Goal: Check status: Check status

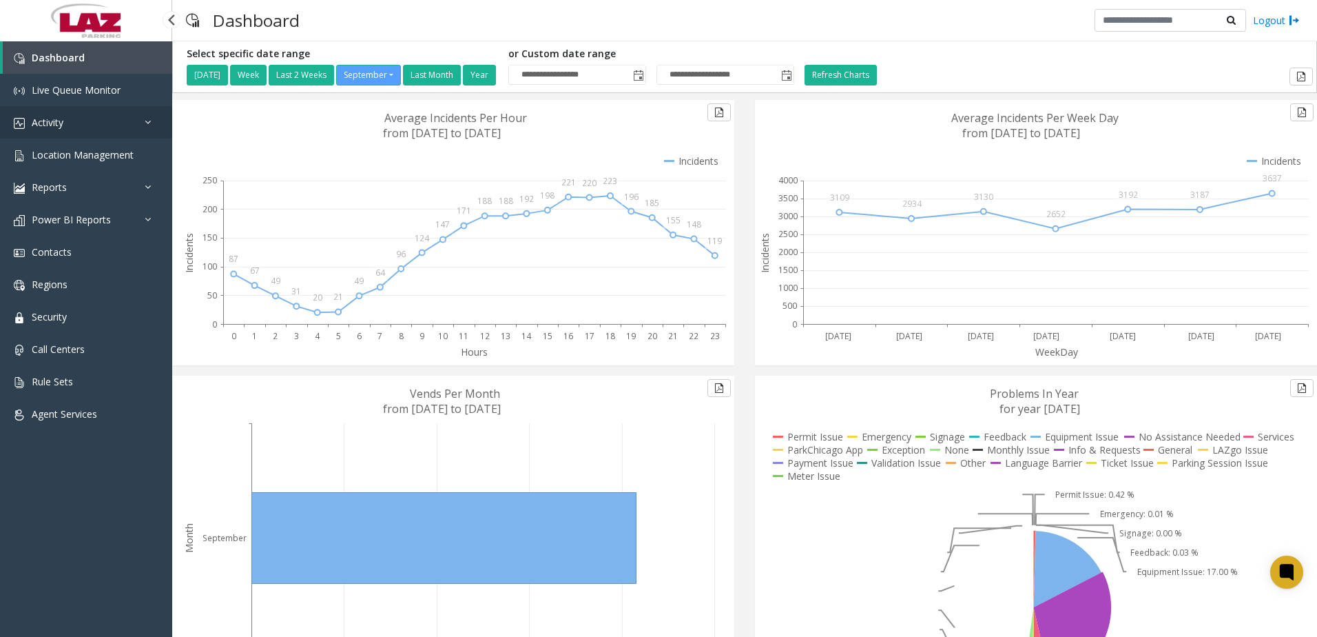
click at [70, 121] on link "Activity" at bounding box center [86, 122] width 172 height 32
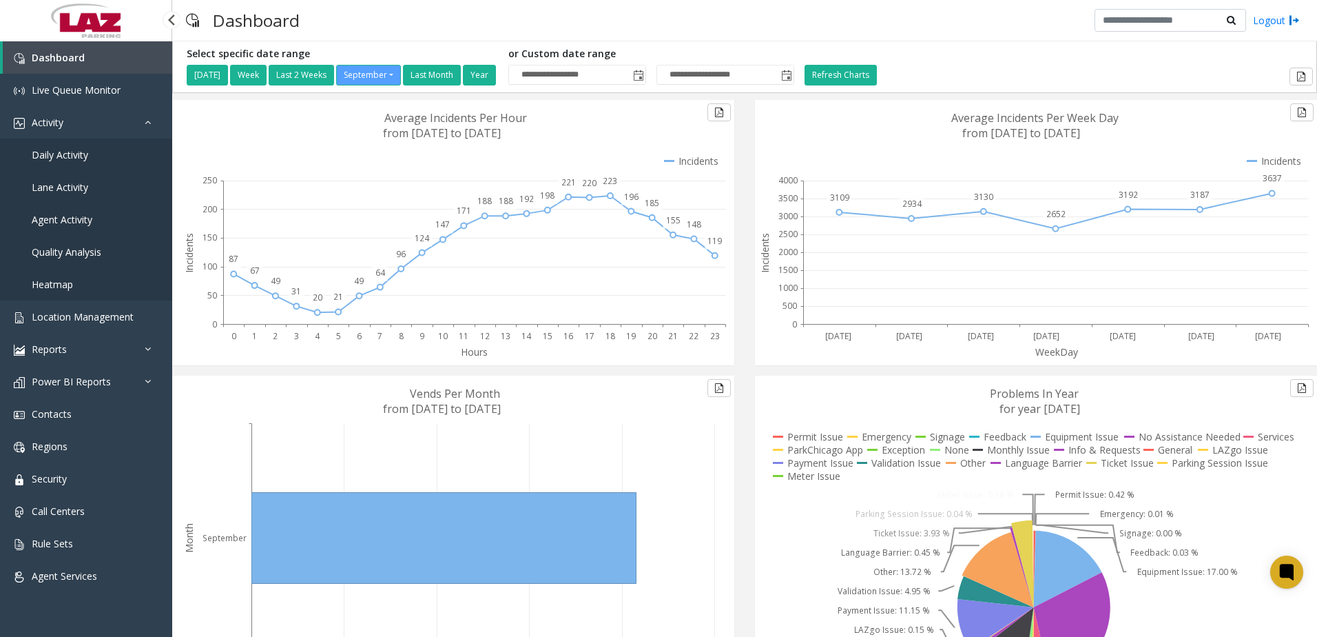
click at [87, 145] on link "Daily Activity" at bounding box center [86, 154] width 172 height 32
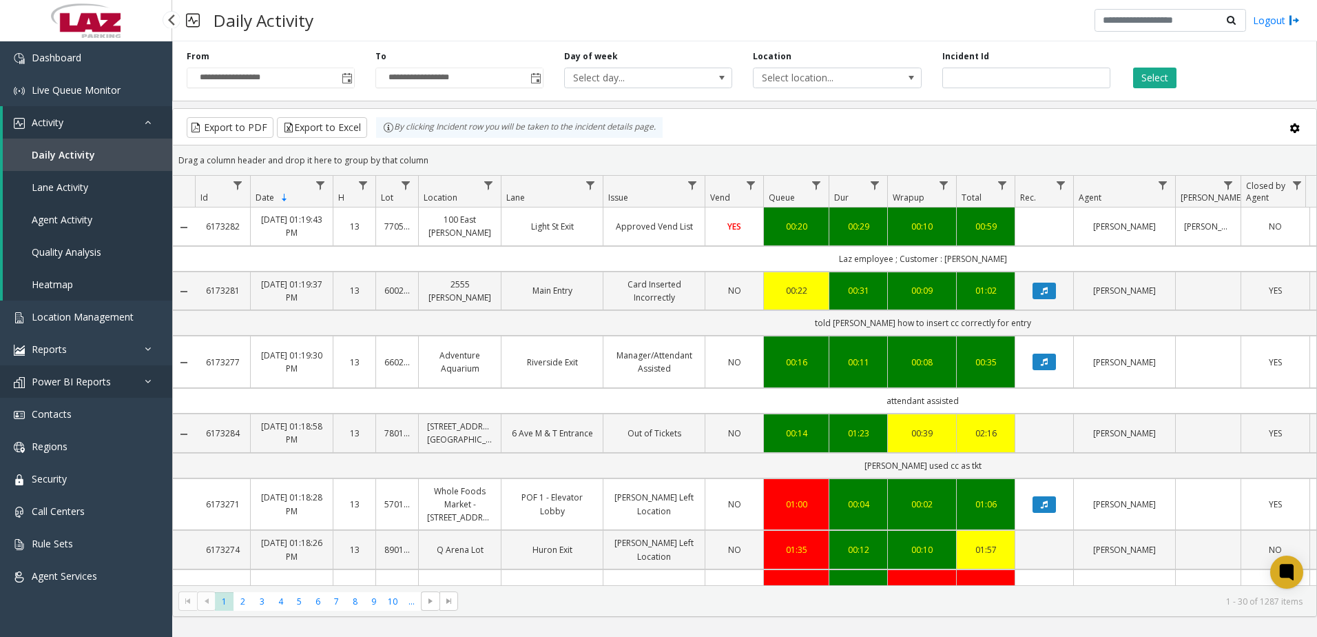
click at [94, 386] on span "Power BI Reports" at bounding box center [71, 381] width 79 height 13
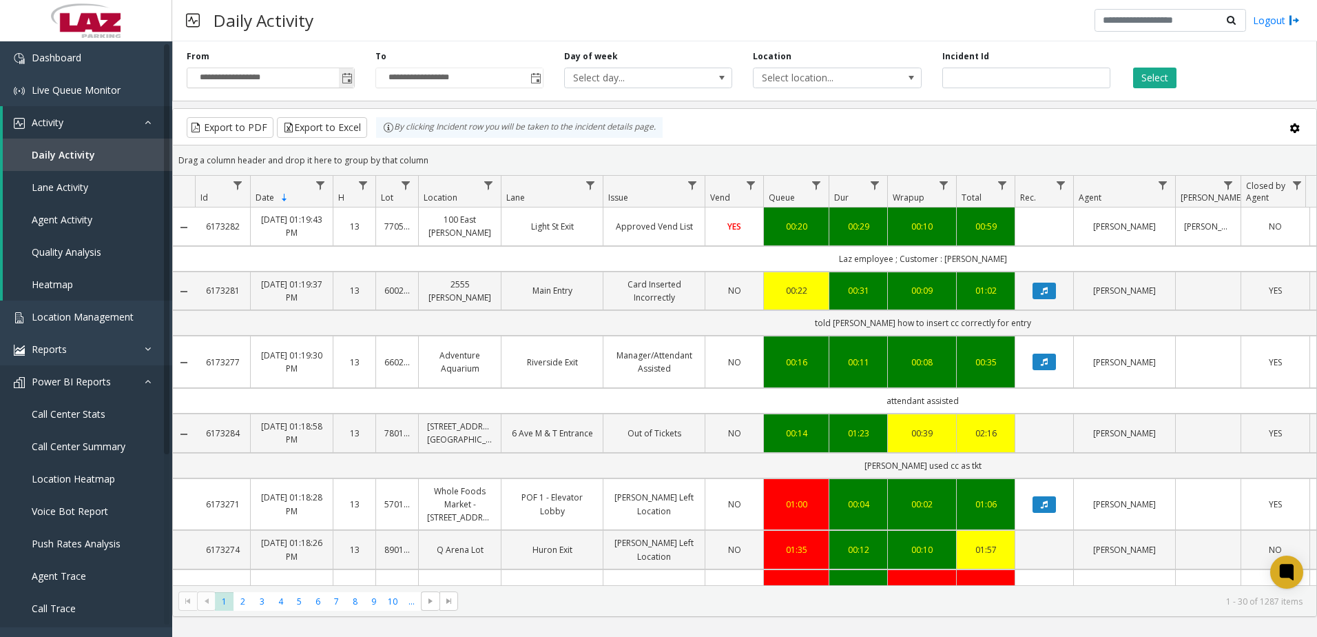
click at [347, 74] on span "Toggle popup" at bounding box center [347, 78] width 11 height 11
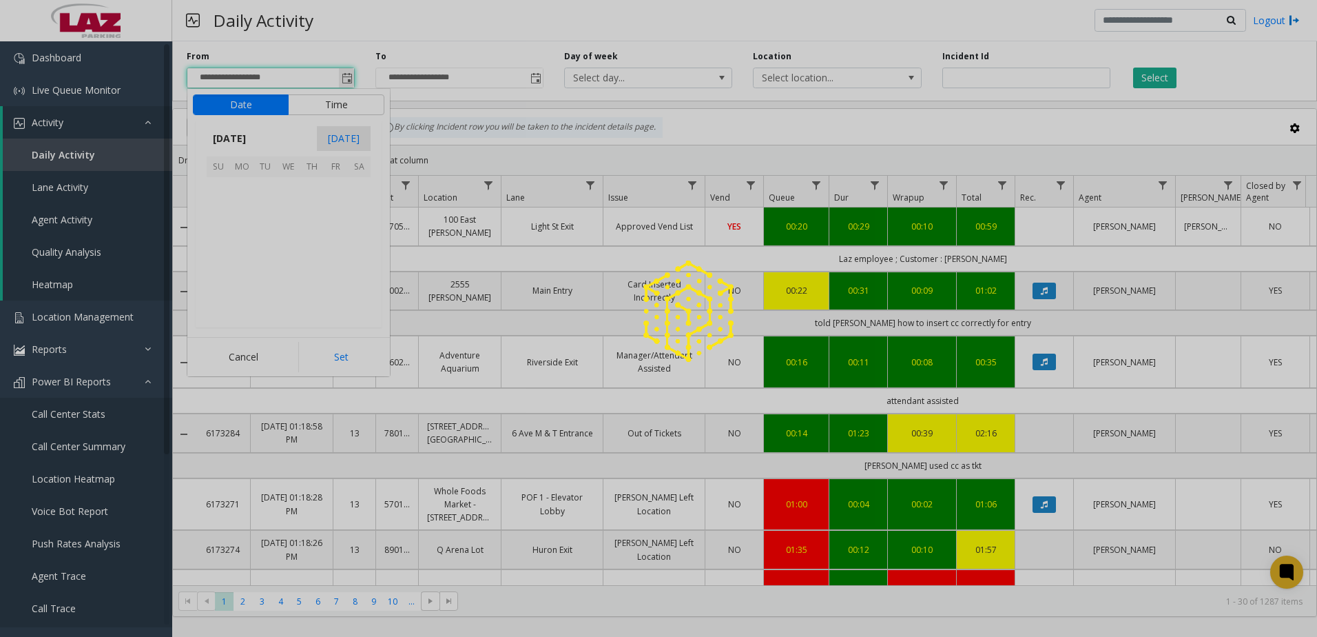
scroll to position [247236, 0]
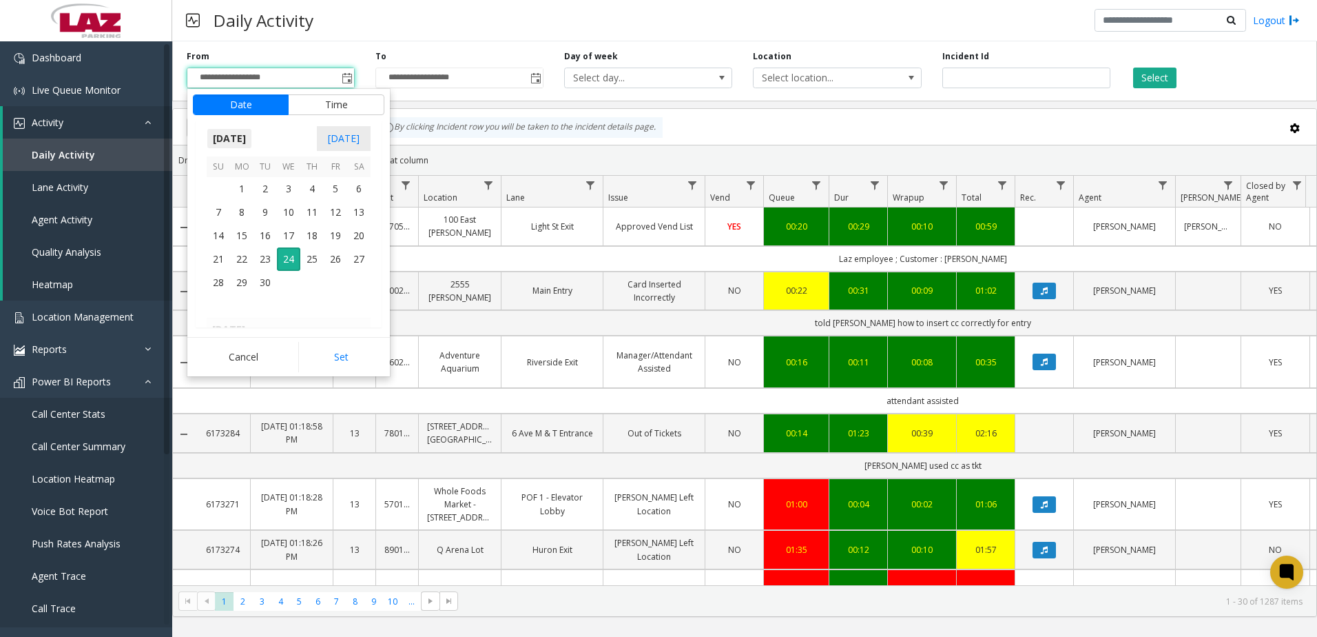
click at [252, 136] on span "[DATE]" at bounding box center [229, 138] width 45 height 21
click at [234, 131] on span "2025" at bounding box center [224, 138] width 34 height 21
click at [219, 196] on span "2024" at bounding box center [223, 201] width 33 height 33
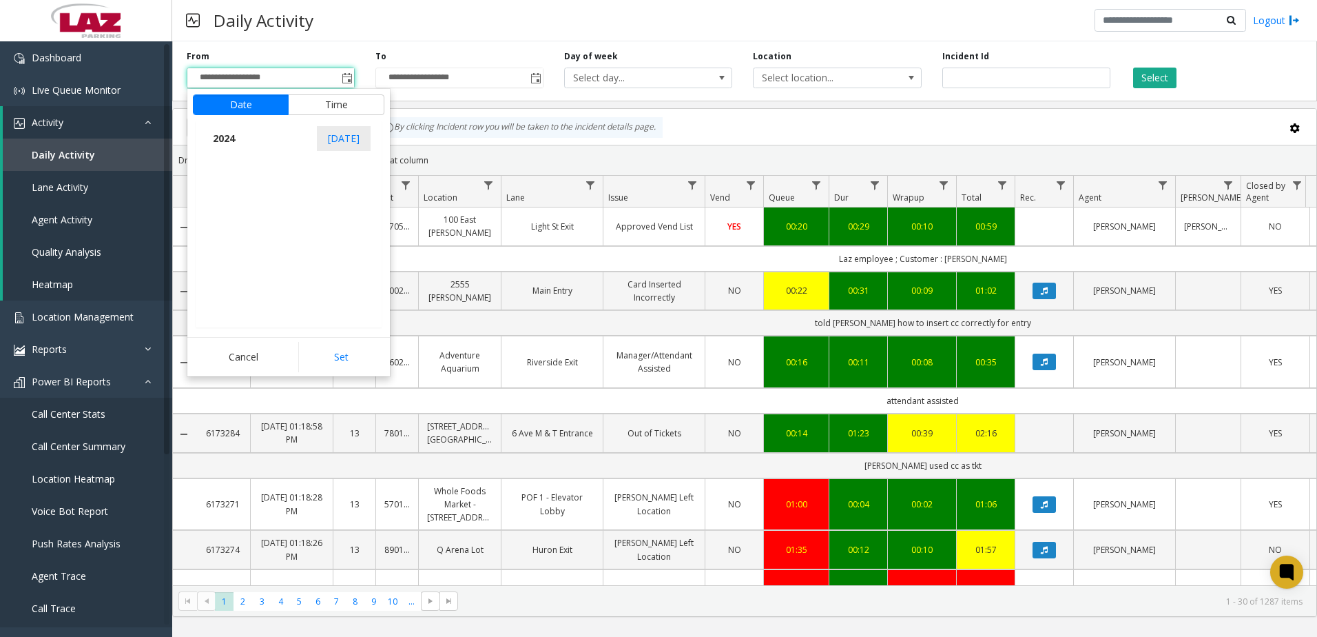
scroll to position [14588, 0]
click at [320, 206] on span "Aug" at bounding box center [321, 201] width 33 height 33
click at [358, 282] on span "31" at bounding box center [358, 282] width 23 height 23
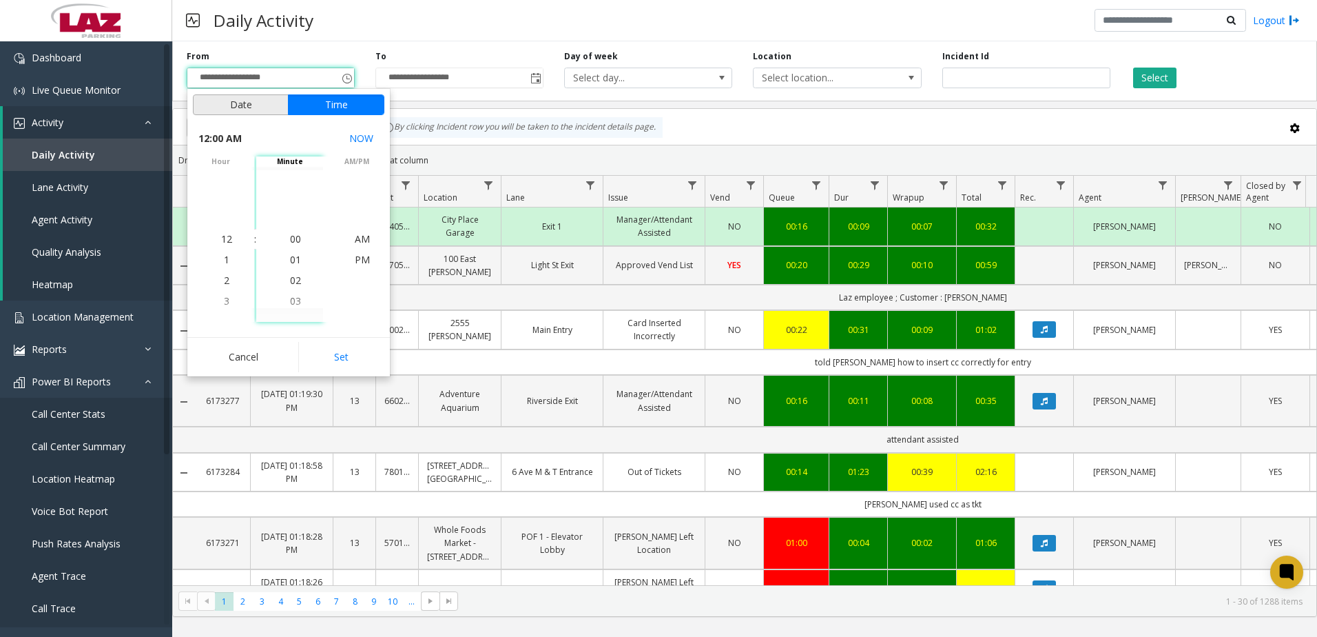
click at [235, 107] on button "Date" at bounding box center [241, 104] width 96 height 21
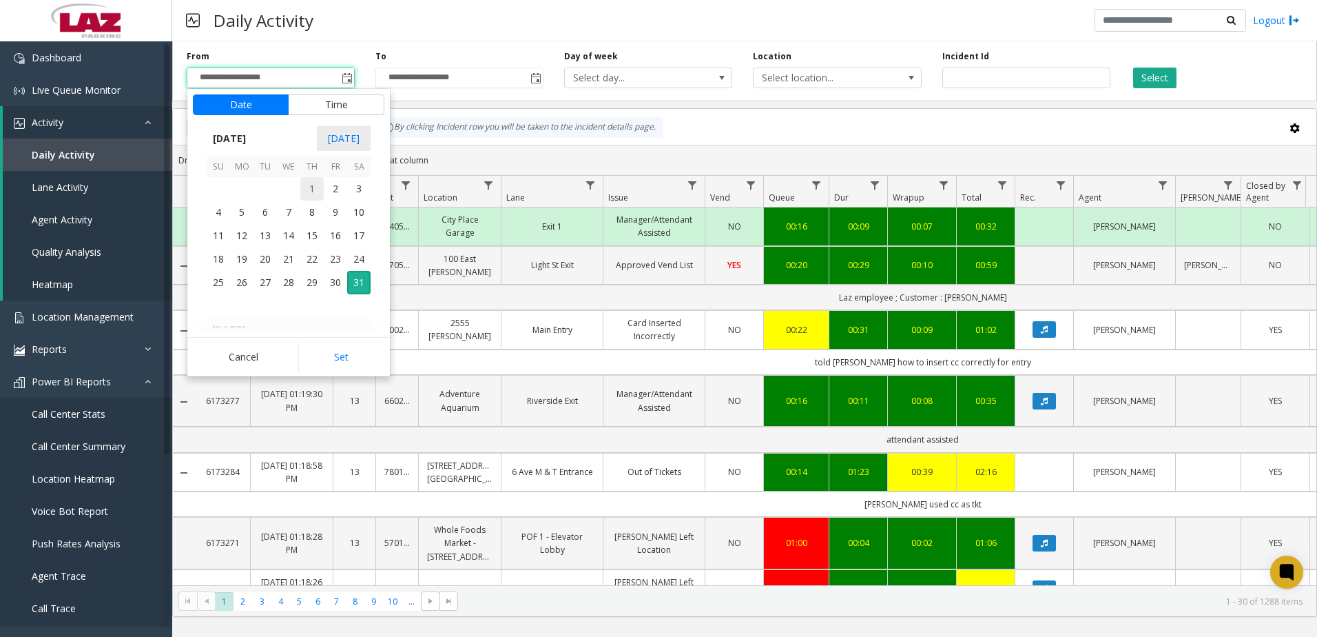
click at [309, 196] on span "1" at bounding box center [311, 188] width 23 height 23
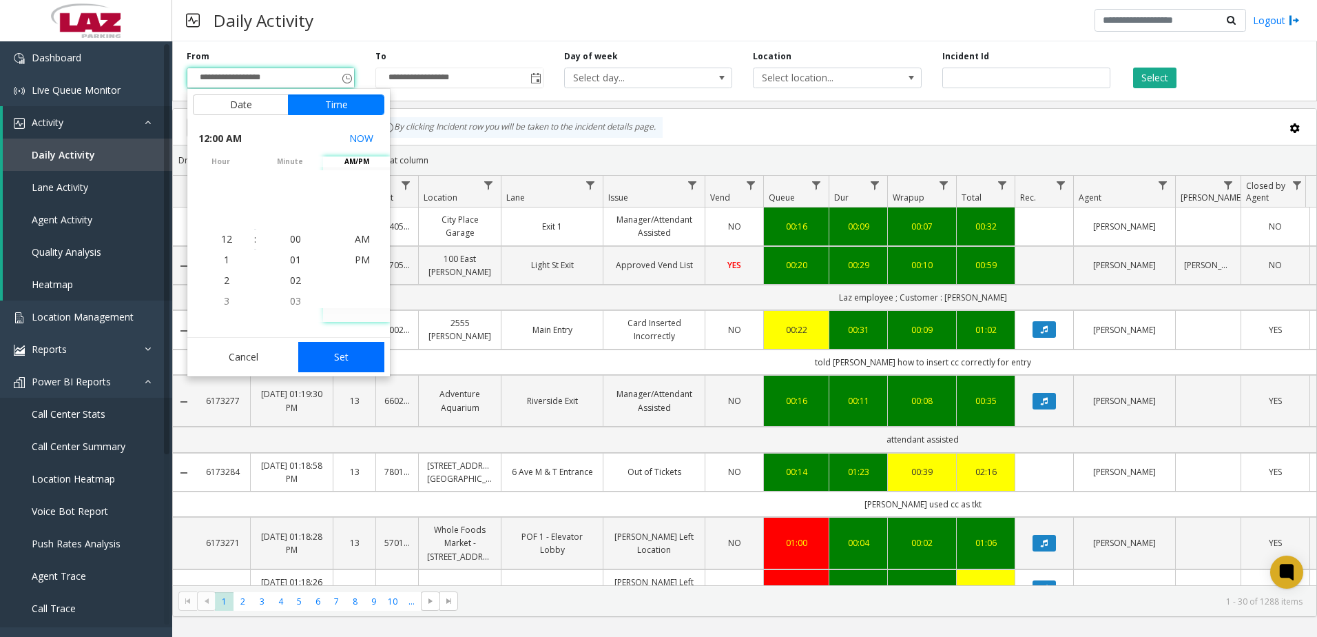
click at [344, 346] on button "Set" at bounding box center [341, 357] width 87 height 30
type input "**********"
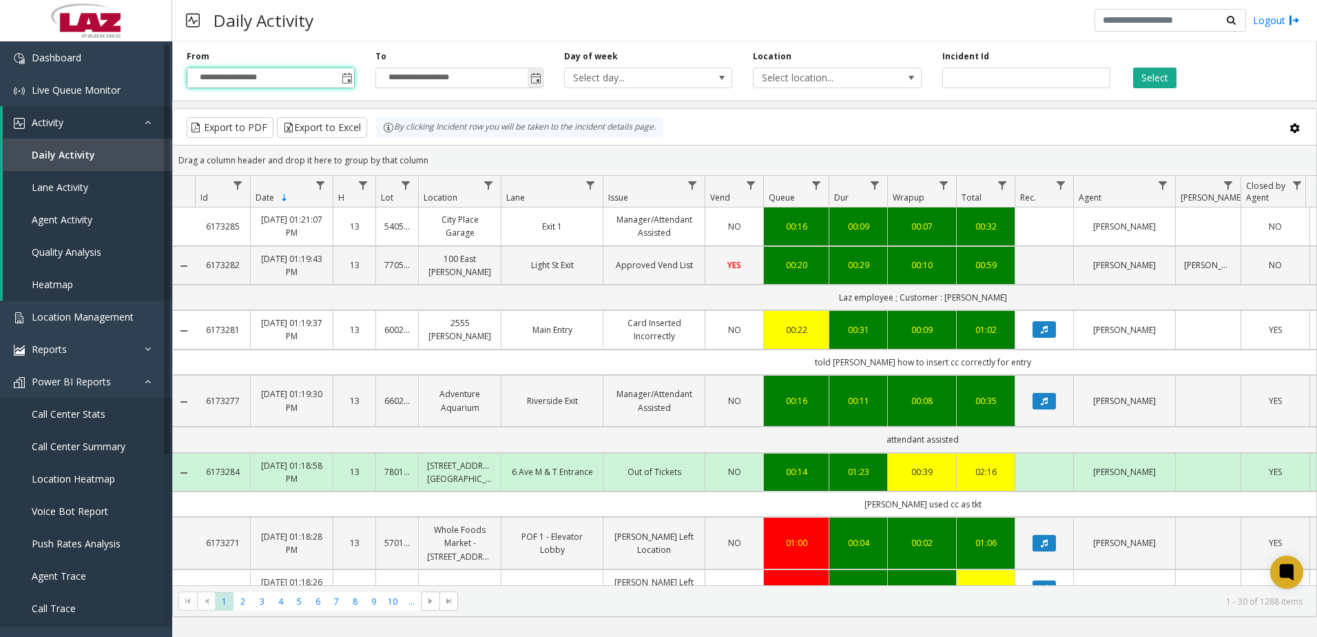
click at [532, 79] on span "Toggle popup" at bounding box center [535, 78] width 11 height 11
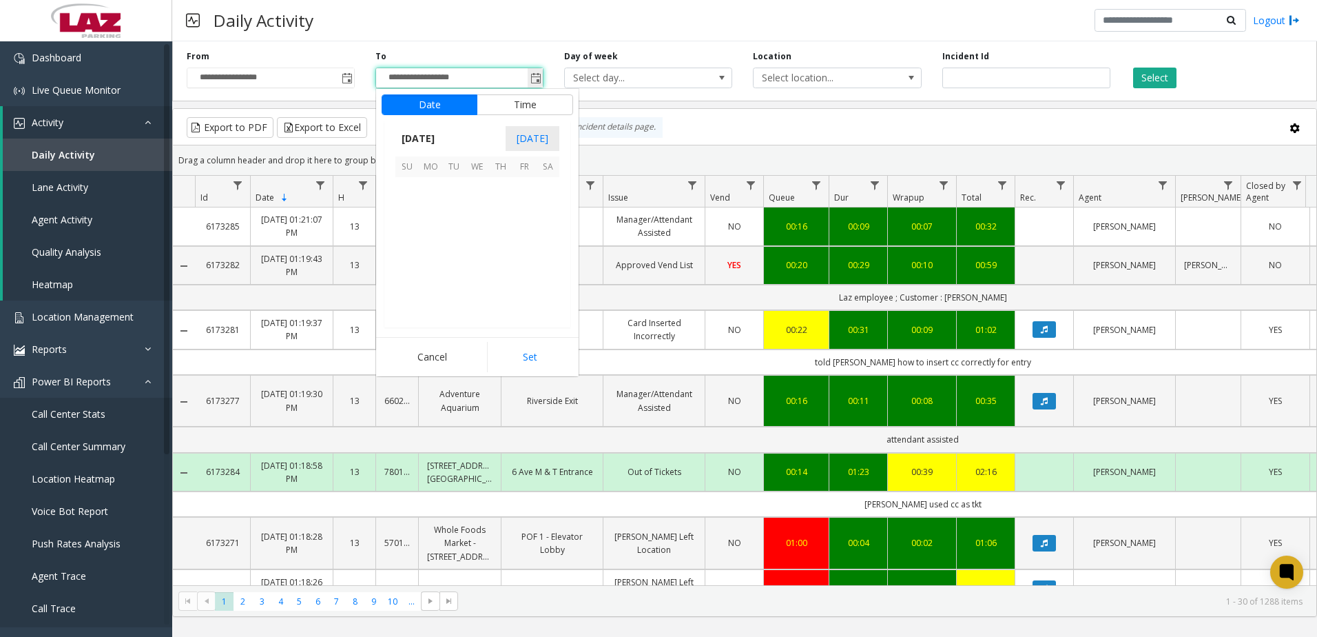
scroll to position [21, 0]
click at [428, 140] on span "[DATE]" at bounding box center [417, 138] width 45 height 21
click at [515, 203] on span "Aug" at bounding box center [510, 201] width 33 height 33
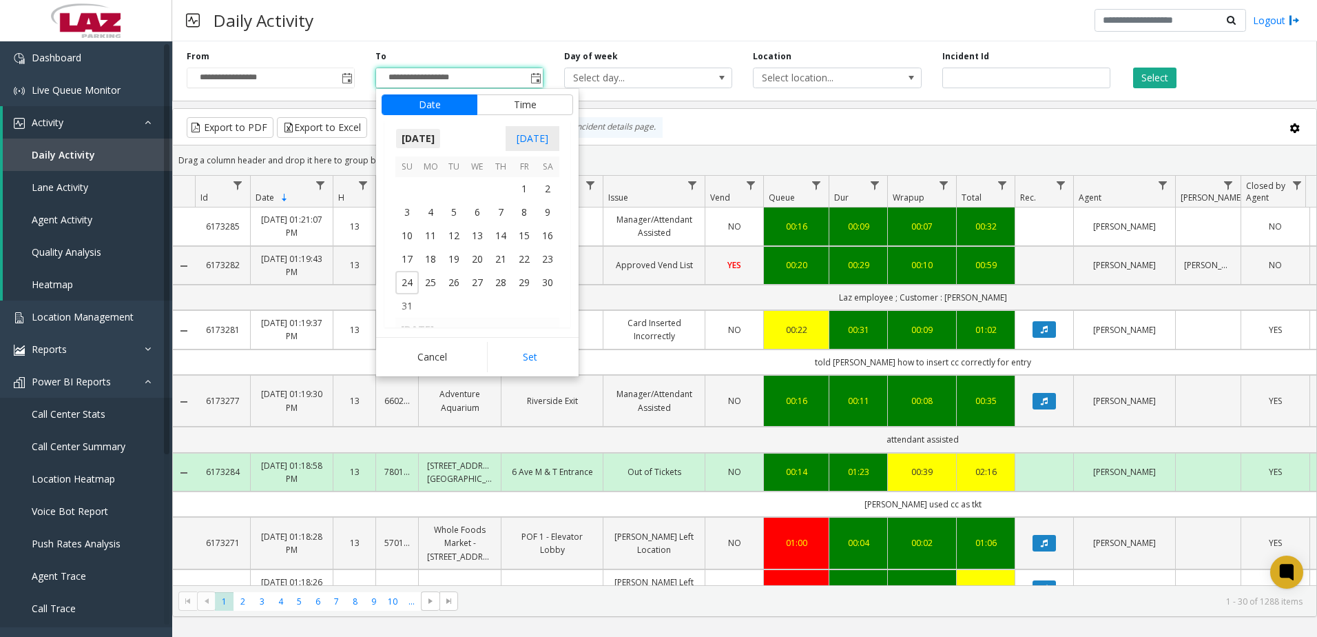
click at [441, 140] on span "[DATE]" at bounding box center [417, 138] width 45 height 21
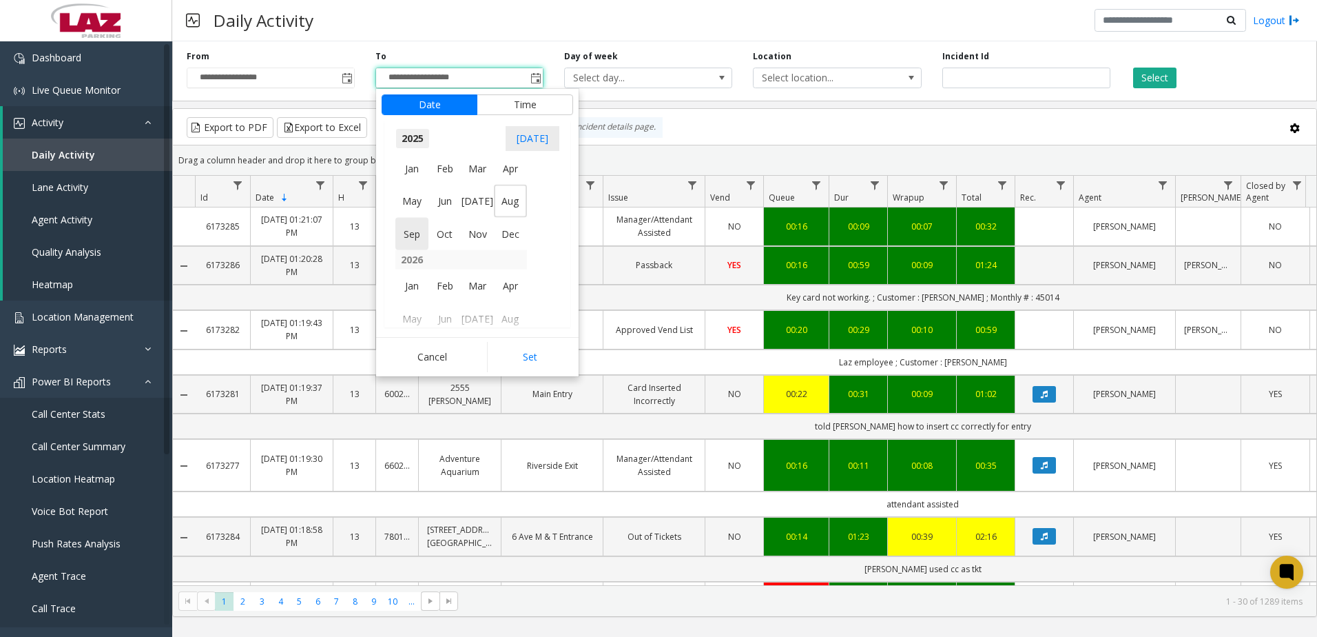
click at [415, 134] on span "2025" at bounding box center [412, 138] width 34 height 21
click at [406, 192] on span "2024" at bounding box center [411, 201] width 33 height 33
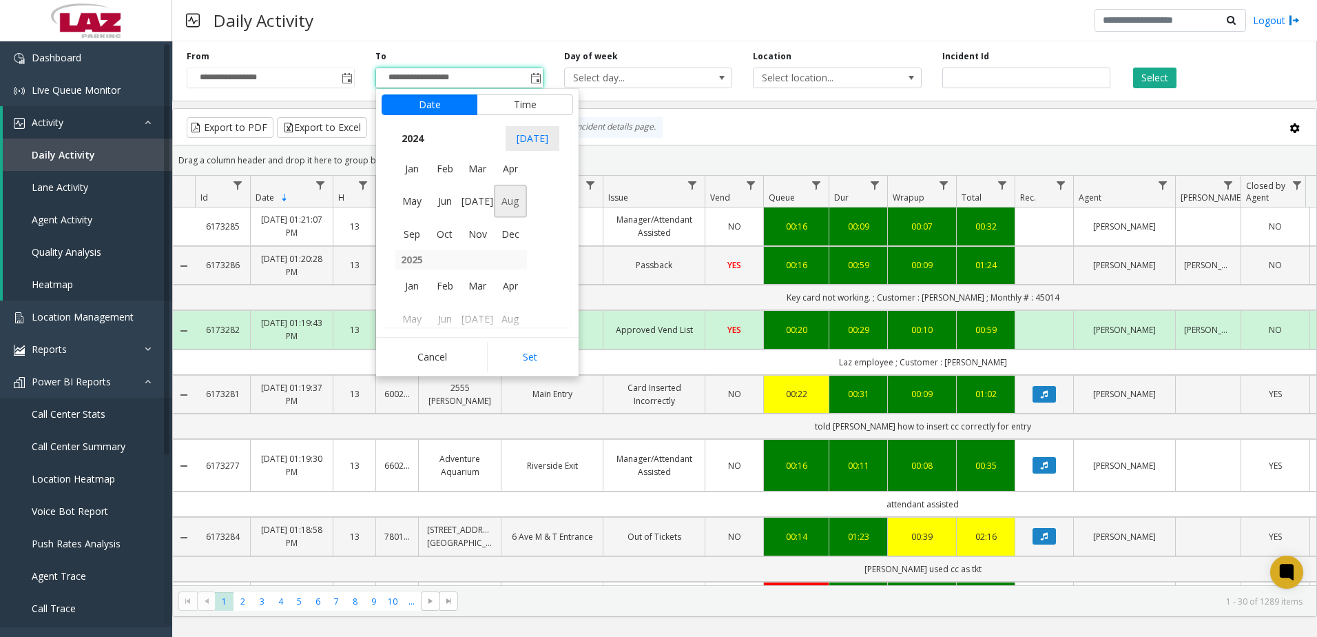
click at [505, 203] on span "Aug" at bounding box center [510, 201] width 33 height 33
click at [547, 287] on span "31" at bounding box center [547, 282] width 23 height 23
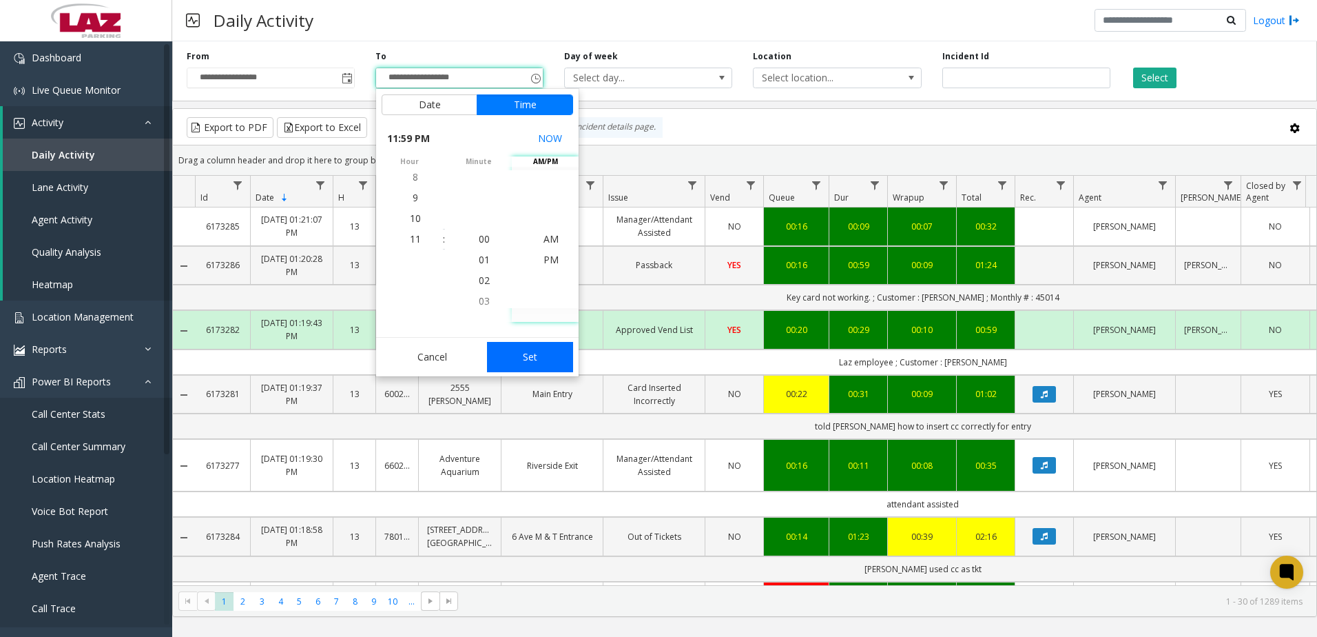
scroll to position [21, 0]
click at [530, 359] on button "Set" at bounding box center [530, 357] width 87 height 30
type input "**********"
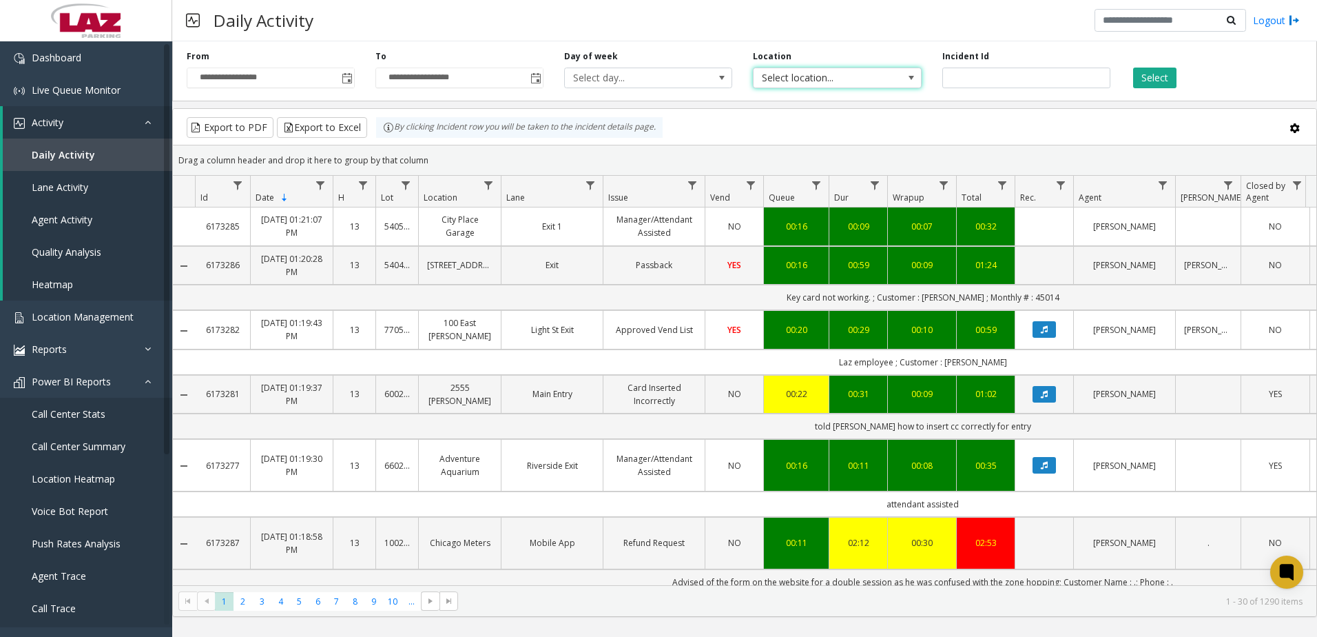
click at [782, 81] on span "Select location..." at bounding box center [821, 77] width 134 height 19
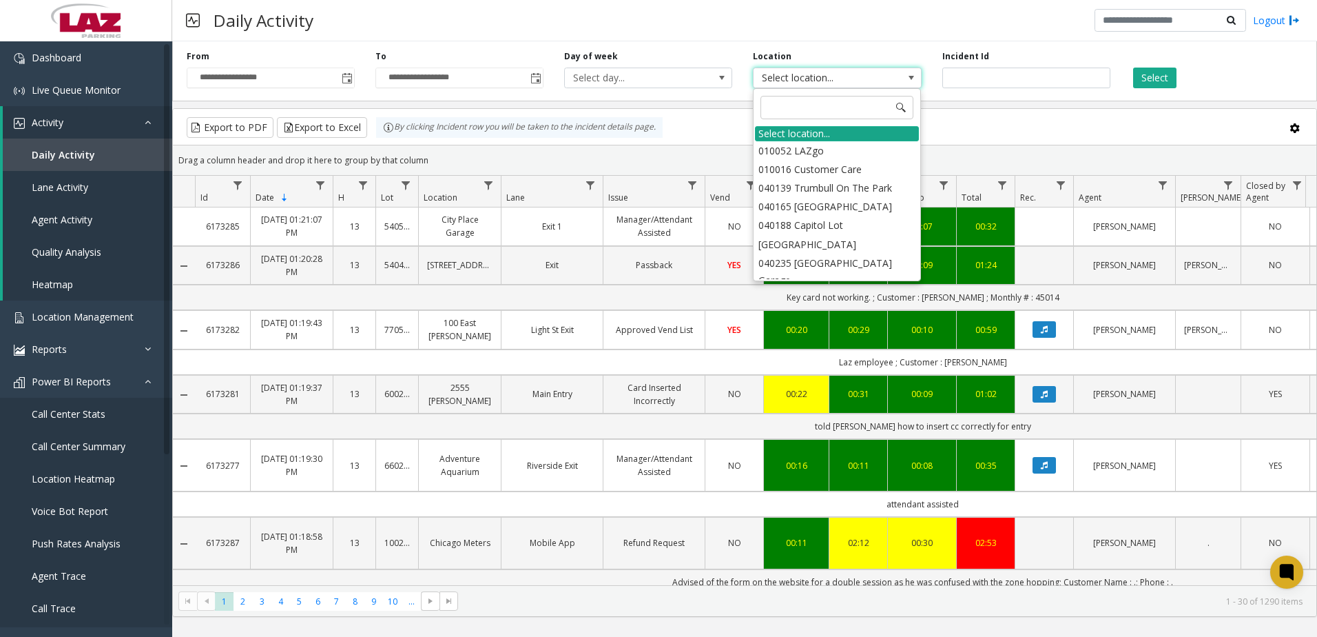
click at [787, 133] on div "Select location..." at bounding box center [837, 133] width 164 height 15
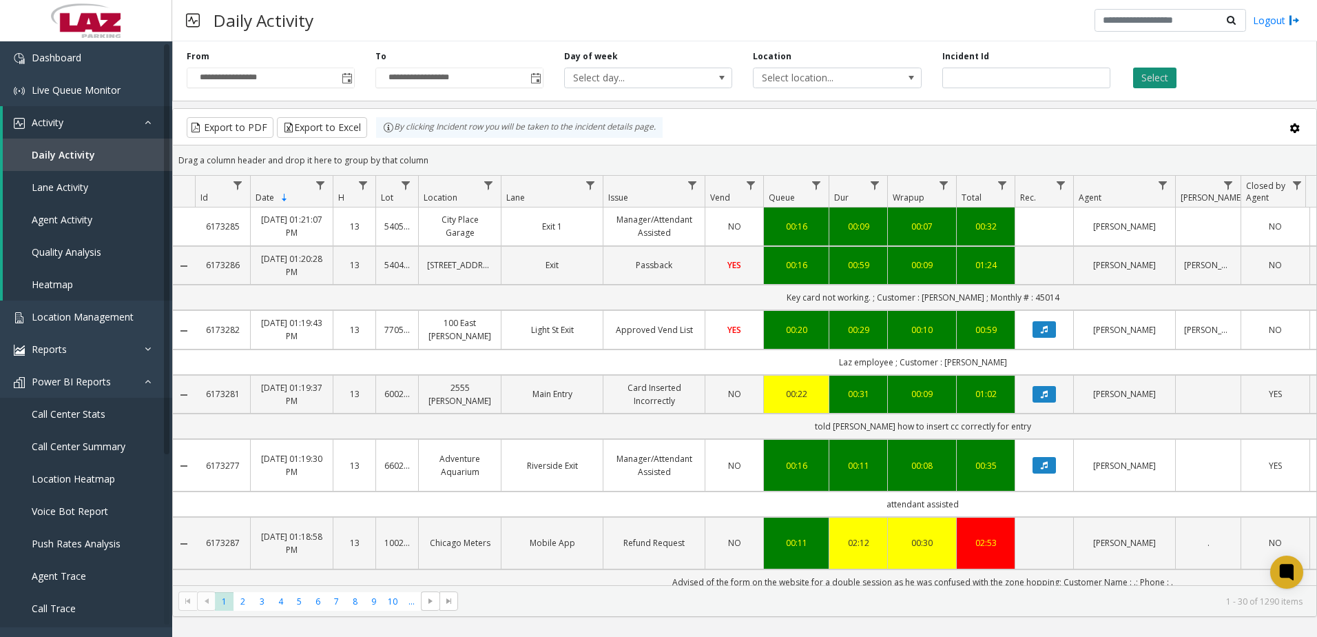
click at [1170, 79] on button "Select" at bounding box center [1154, 78] width 43 height 21
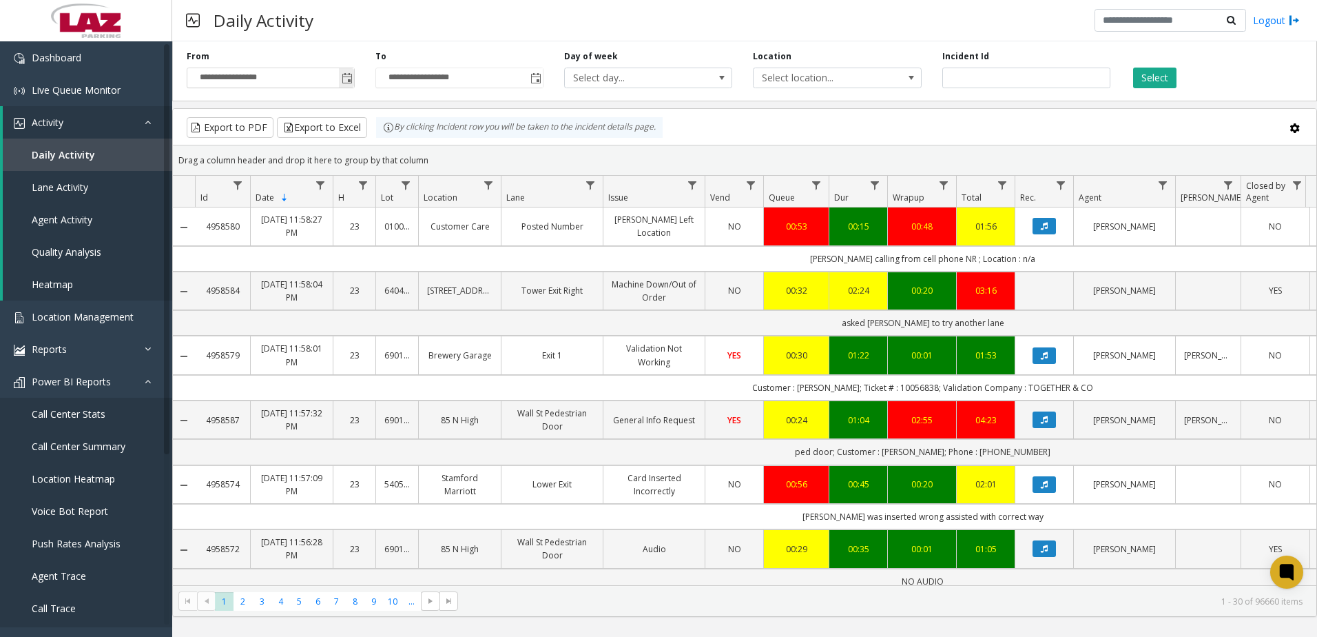
click at [346, 72] on span "Toggle popup" at bounding box center [346, 78] width 15 height 22
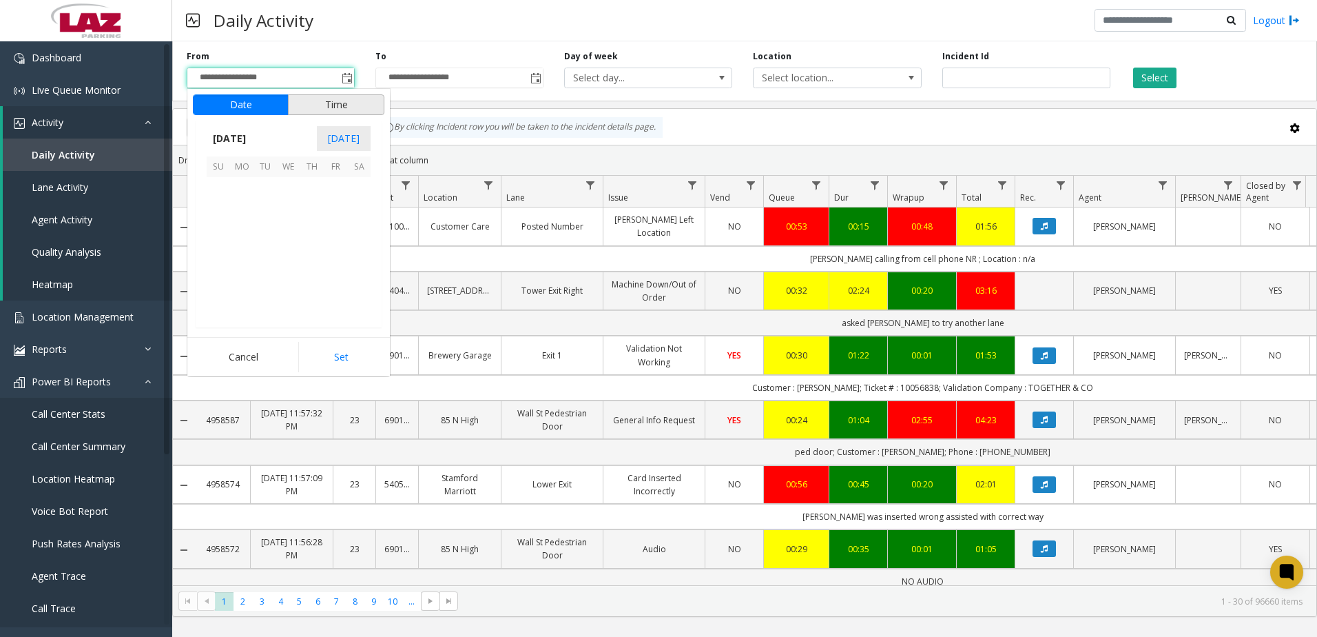
scroll to position [247236, 0]
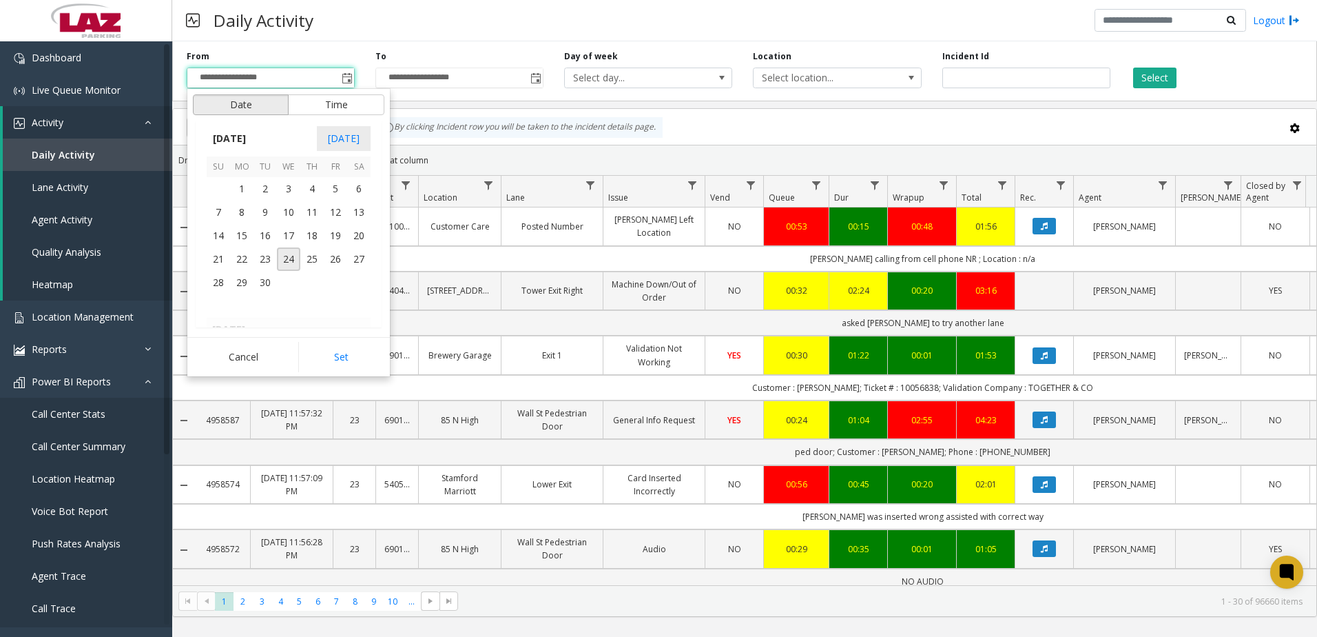
click at [262, 109] on button "Date" at bounding box center [241, 104] width 96 height 21
click at [252, 136] on span "[DATE]" at bounding box center [229, 138] width 45 height 21
click at [229, 134] on span "2025" at bounding box center [224, 138] width 34 height 21
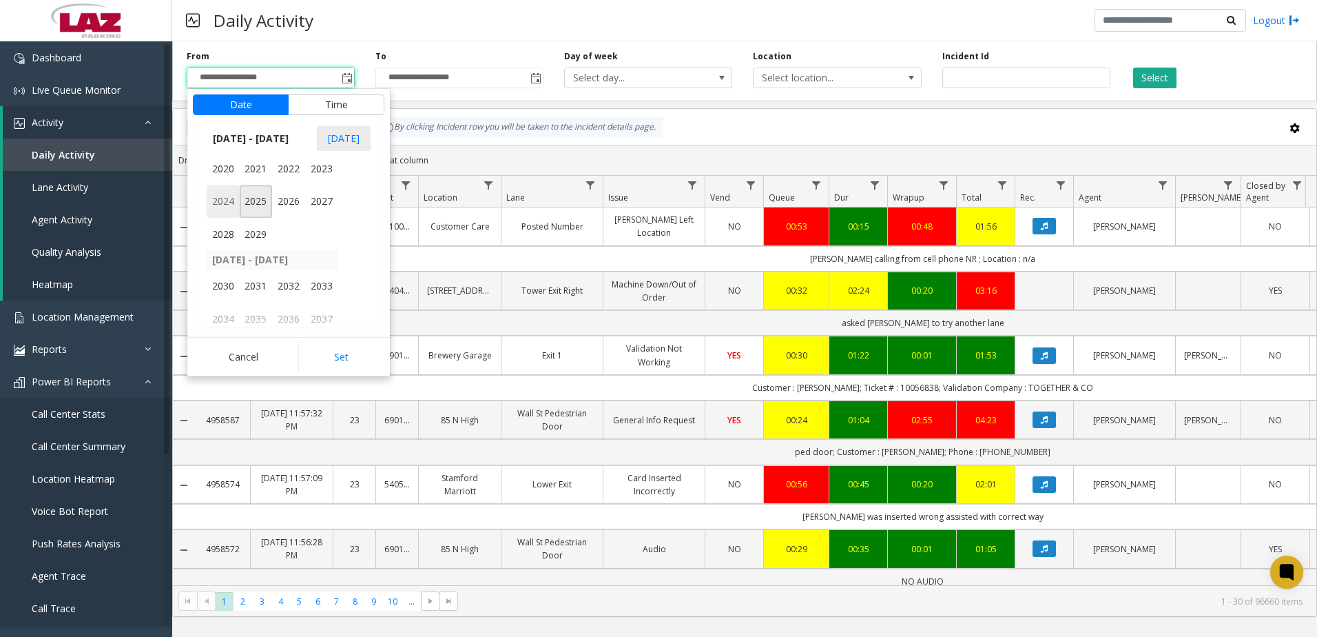
click at [218, 203] on span "2024" at bounding box center [223, 201] width 33 height 33
click at [293, 197] on span "[DATE]" at bounding box center [288, 201] width 33 height 33
click at [256, 186] on span "2" at bounding box center [265, 188] width 23 height 23
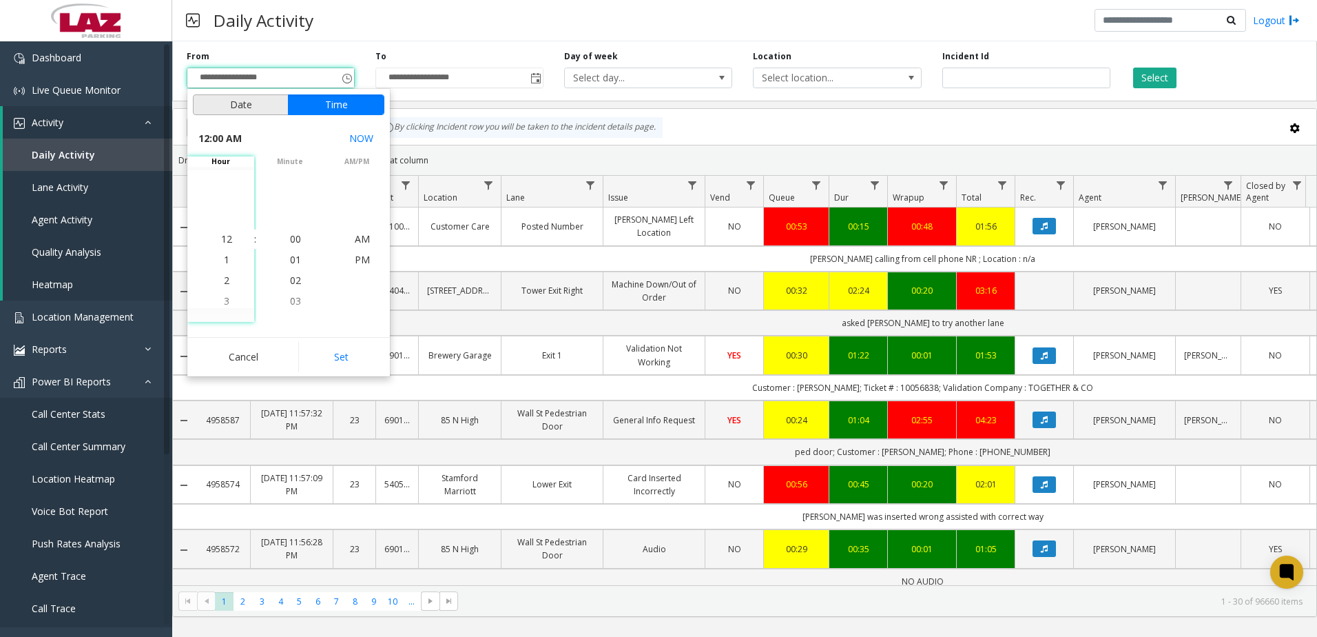
click at [242, 101] on button "Date" at bounding box center [241, 104] width 96 height 21
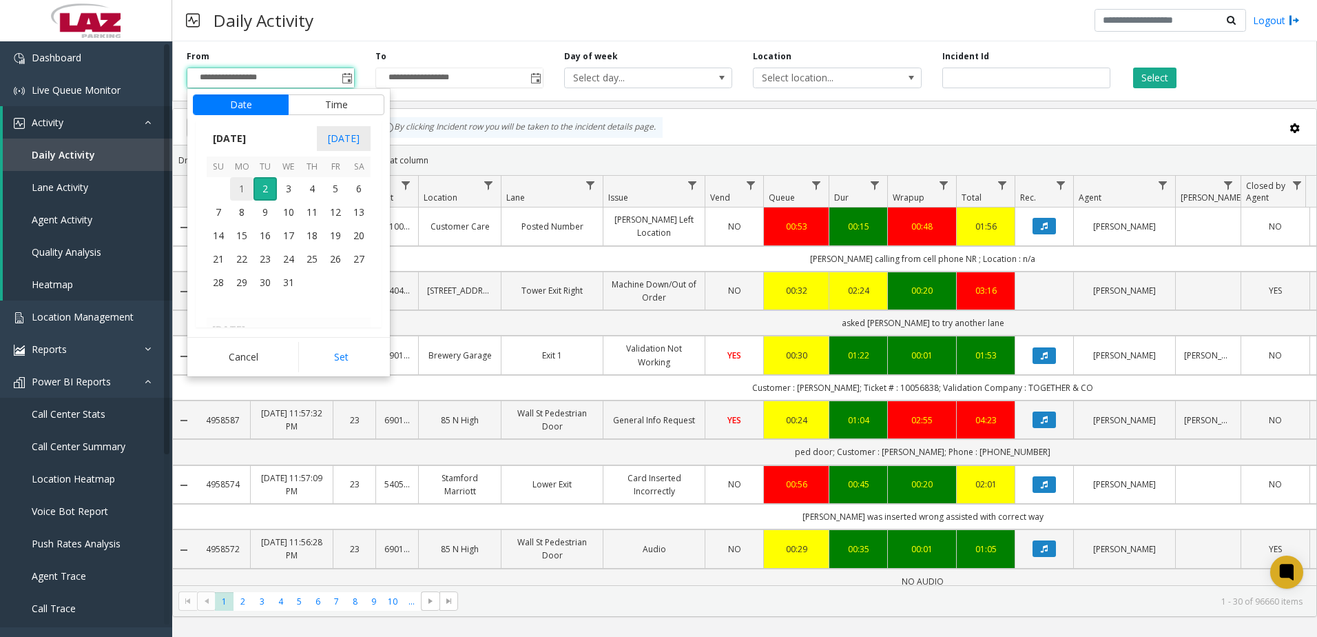
click at [247, 185] on span "1" at bounding box center [241, 188] width 23 height 23
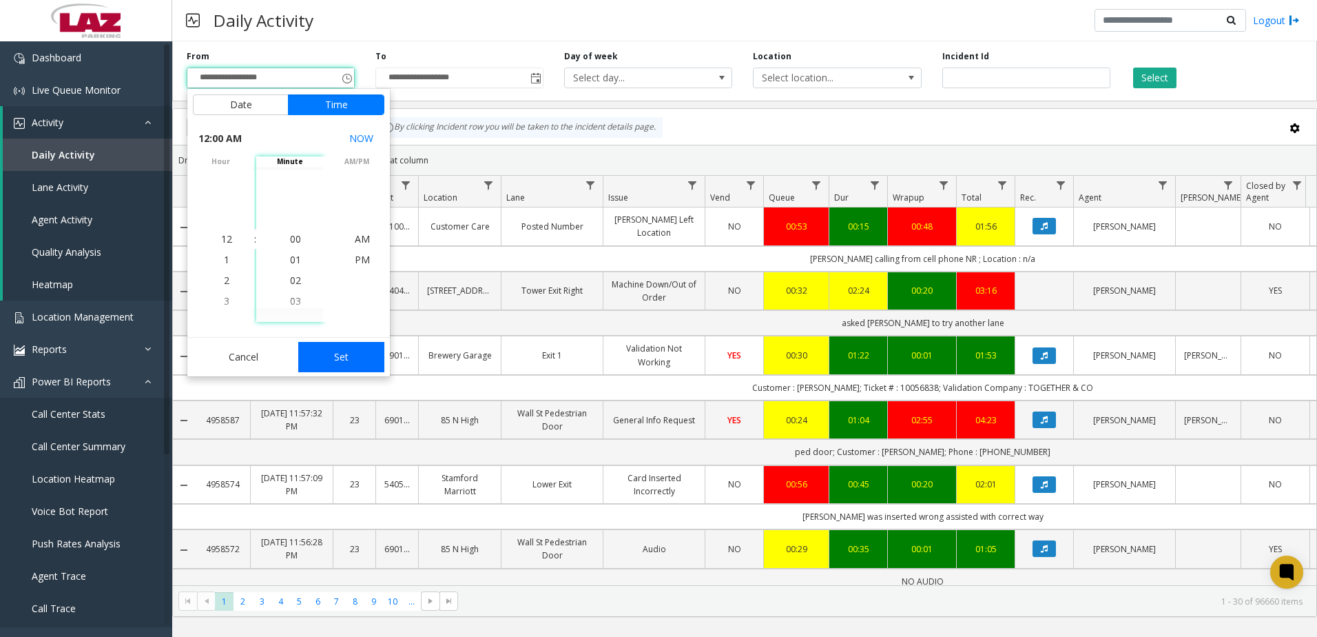
click at [329, 369] on button "Set" at bounding box center [341, 357] width 87 height 30
type input "**********"
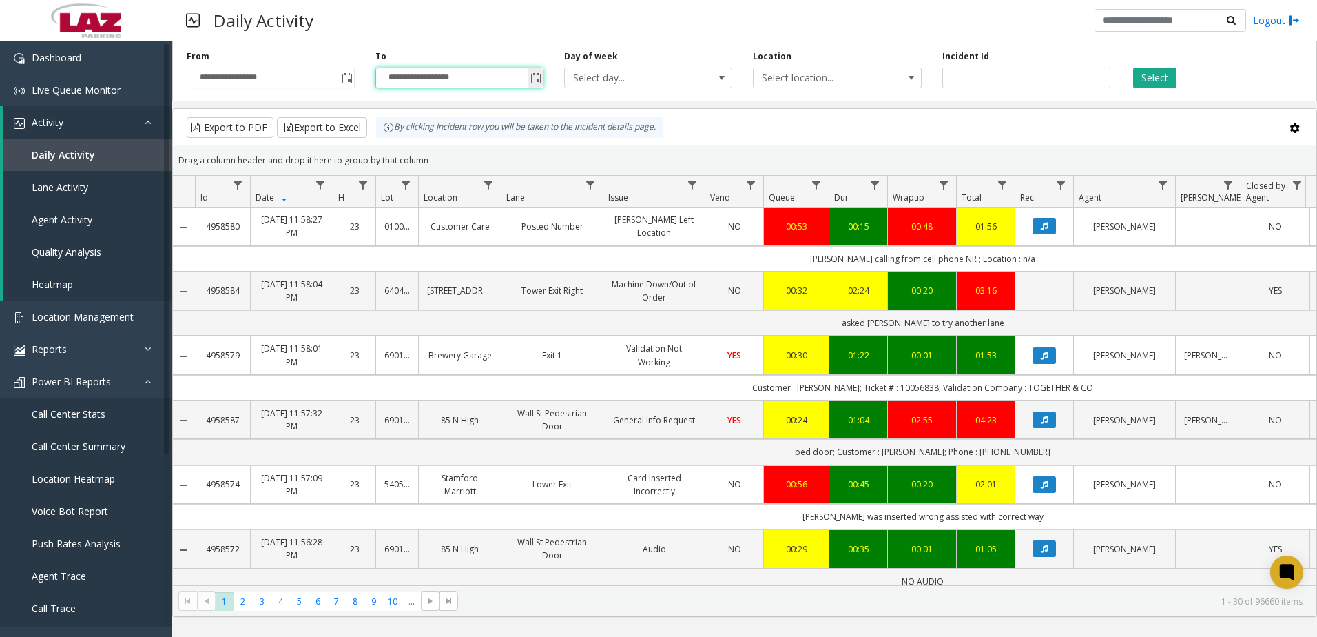
click at [431, 79] on input "**********" at bounding box center [459, 77] width 167 height 19
click at [537, 74] on span "Toggle popup" at bounding box center [535, 78] width 11 height 11
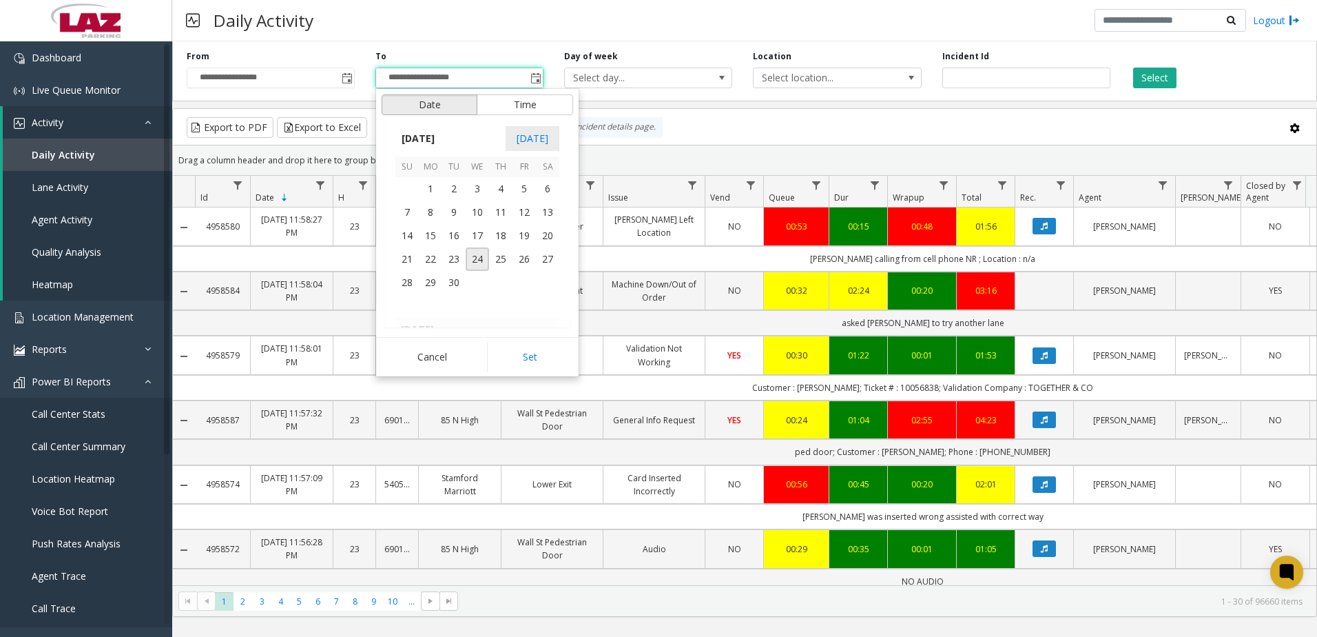
scroll to position [21, 0]
click at [420, 133] on span "[DATE]" at bounding box center [417, 138] width 45 height 21
click at [417, 134] on span "2025" at bounding box center [412, 138] width 34 height 21
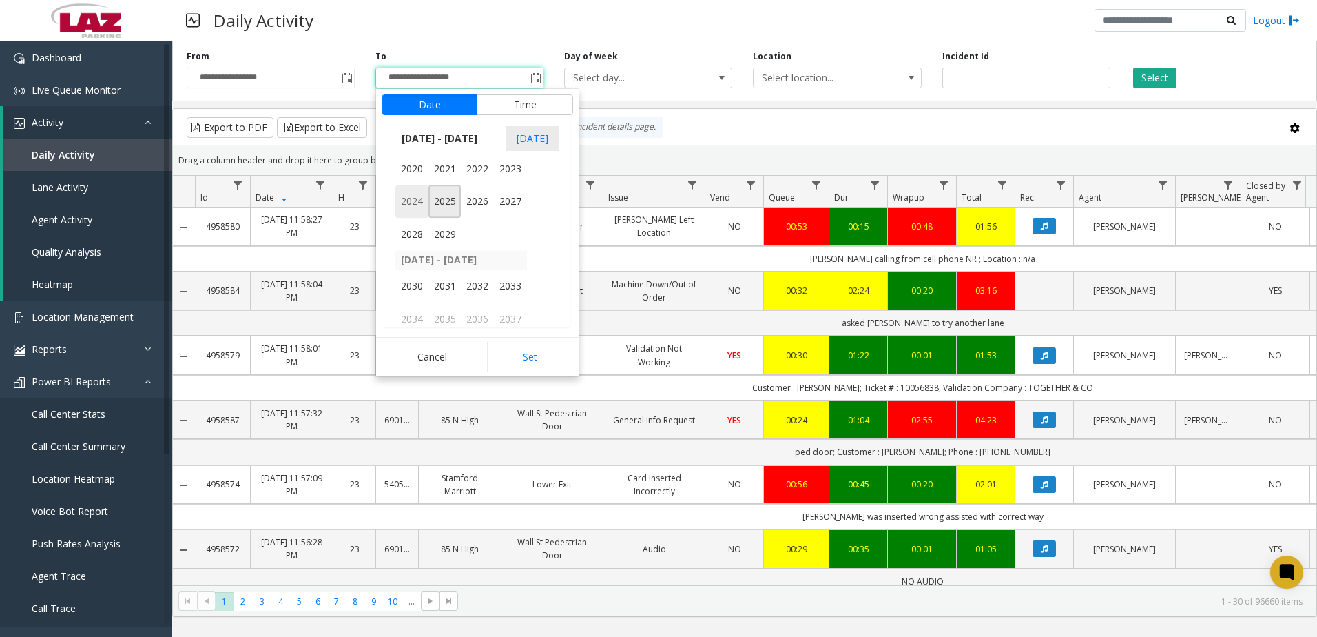
click at [413, 196] on span "2024" at bounding box center [411, 201] width 33 height 33
click at [470, 195] on span "[DATE]" at bounding box center [477, 201] width 33 height 33
click at [473, 287] on span "31" at bounding box center [477, 282] width 23 height 23
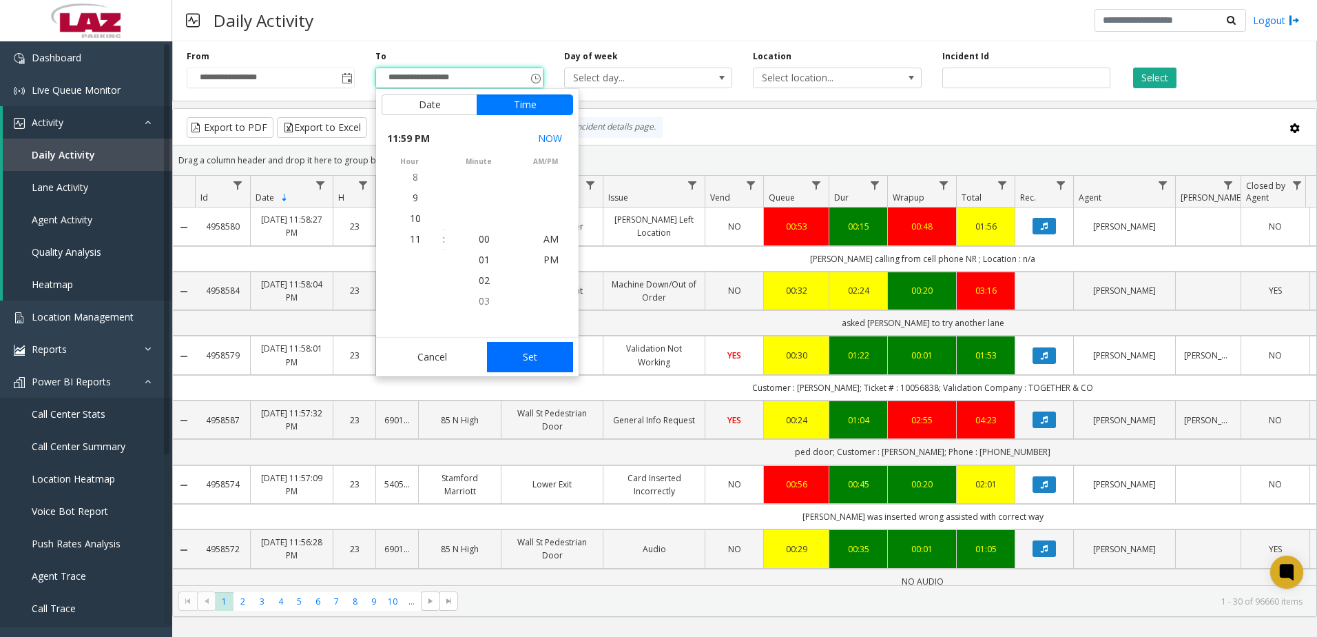
scroll to position [21, 0]
click at [525, 362] on button "Set" at bounding box center [530, 357] width 87 height 30
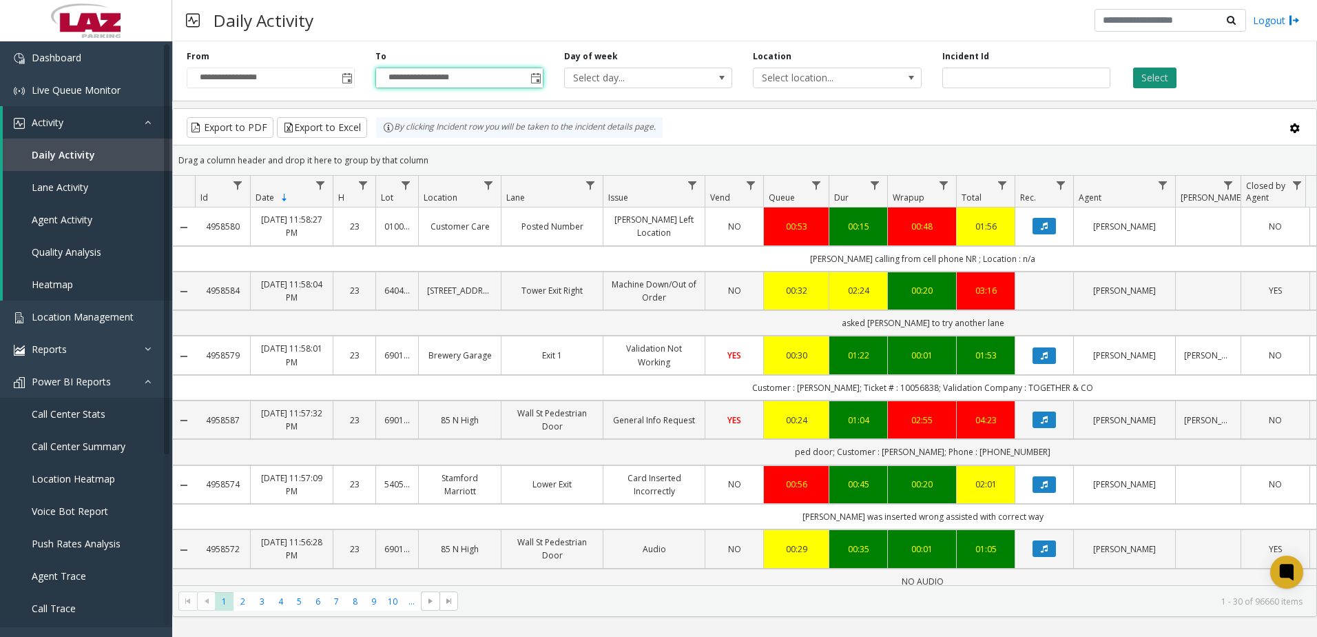
click at [1164, 76] on button "Select" at bounding box center [1154, 78] width 43 height 21
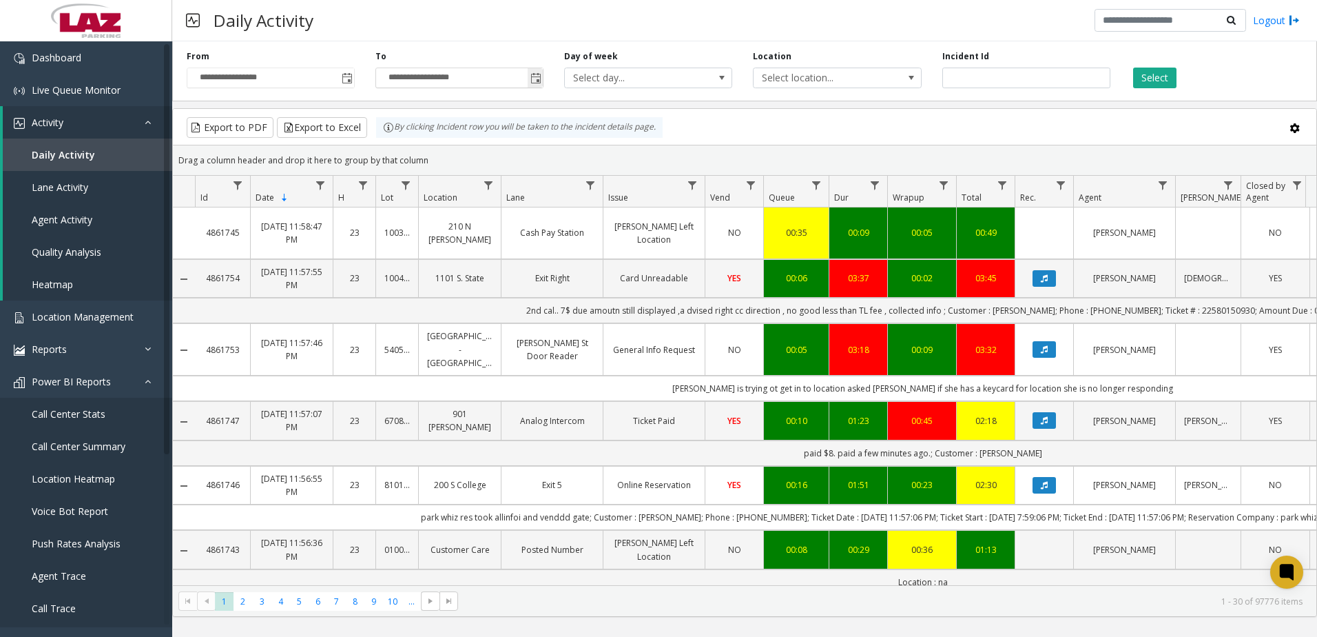
click at [534, 79] on span "Toggle popup" at bounding box center [535, 78] width 11 height 11
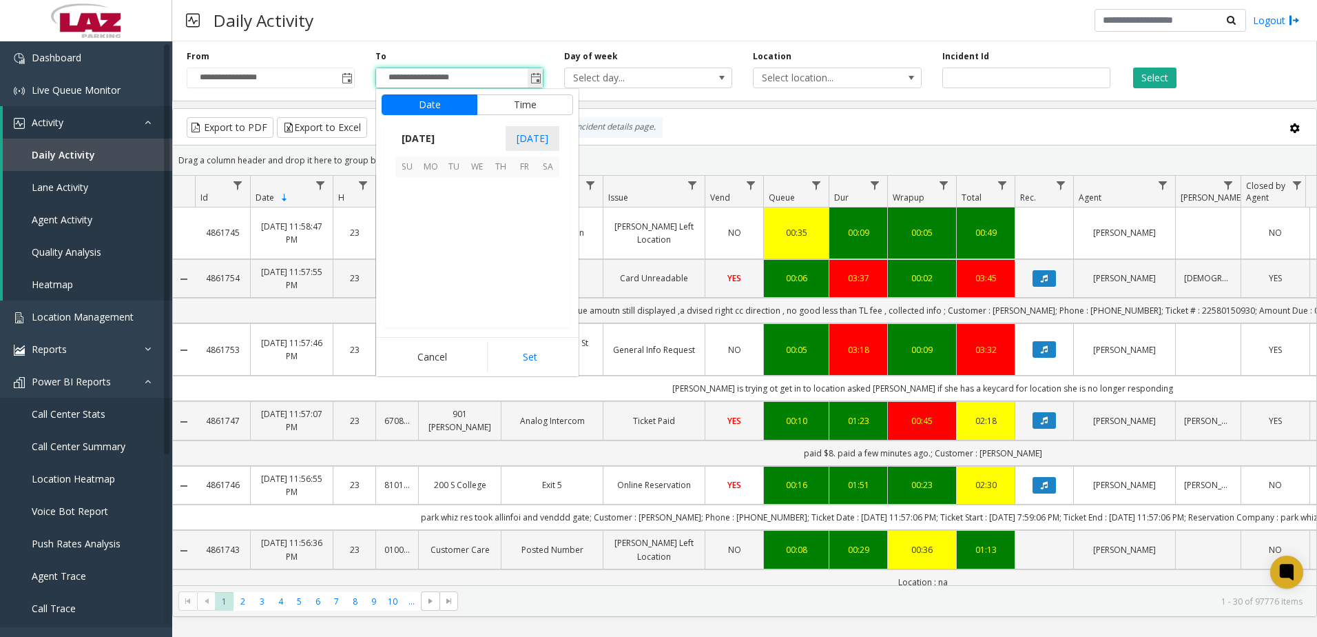
scroll to position [21, 0]
click at [434, 136] on span "[DATE]" at bounding box center [417, 138] width 45 height 21
click at [418, 140] on span "2025" at bounding box center [412, 138] width 34 height 21
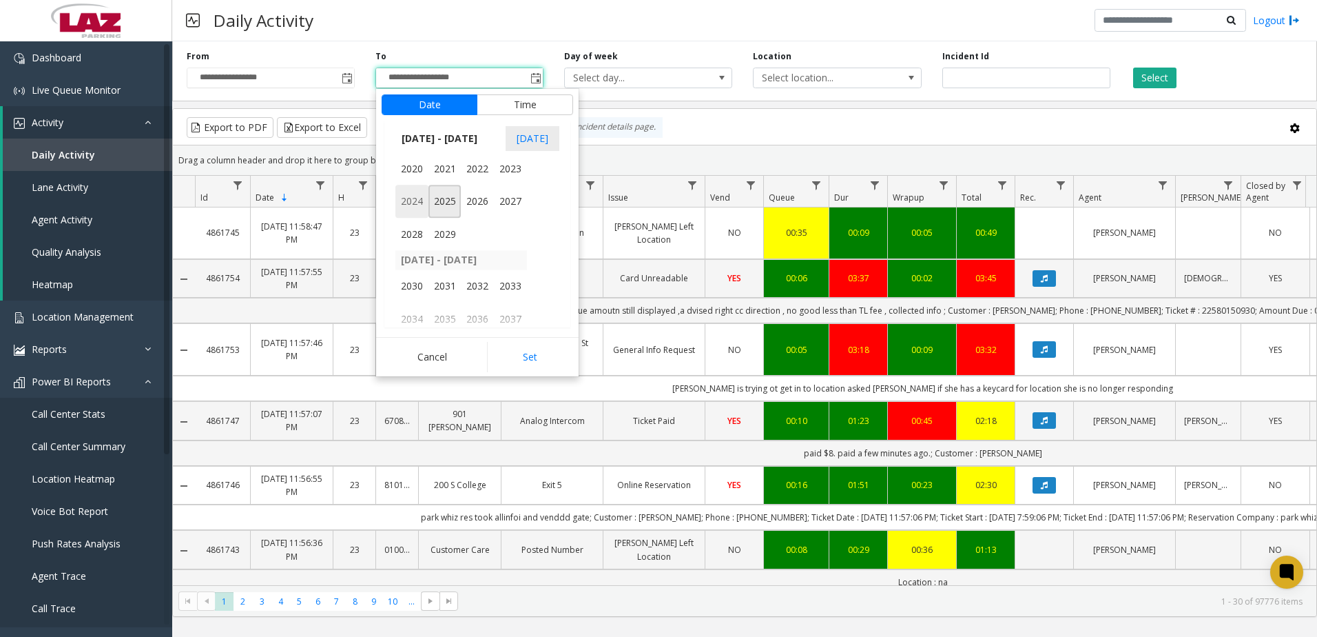
click at [421, 197] on span "2024" at bounding box center [411, 201] width 33 height 33
click at [446, 200] on span "Jun" at bounding box center [444, 201] width 33 height 33
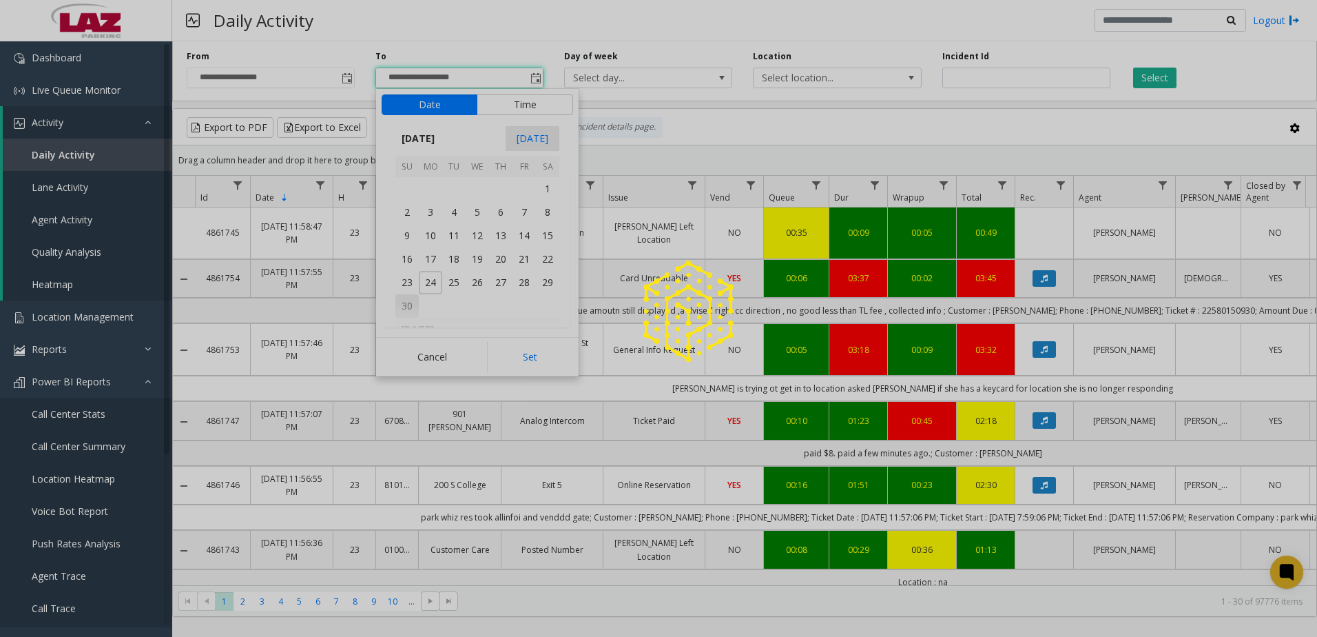
click at [406, 304] on span "30" at bounding box center [406, 305] width 23 height 23
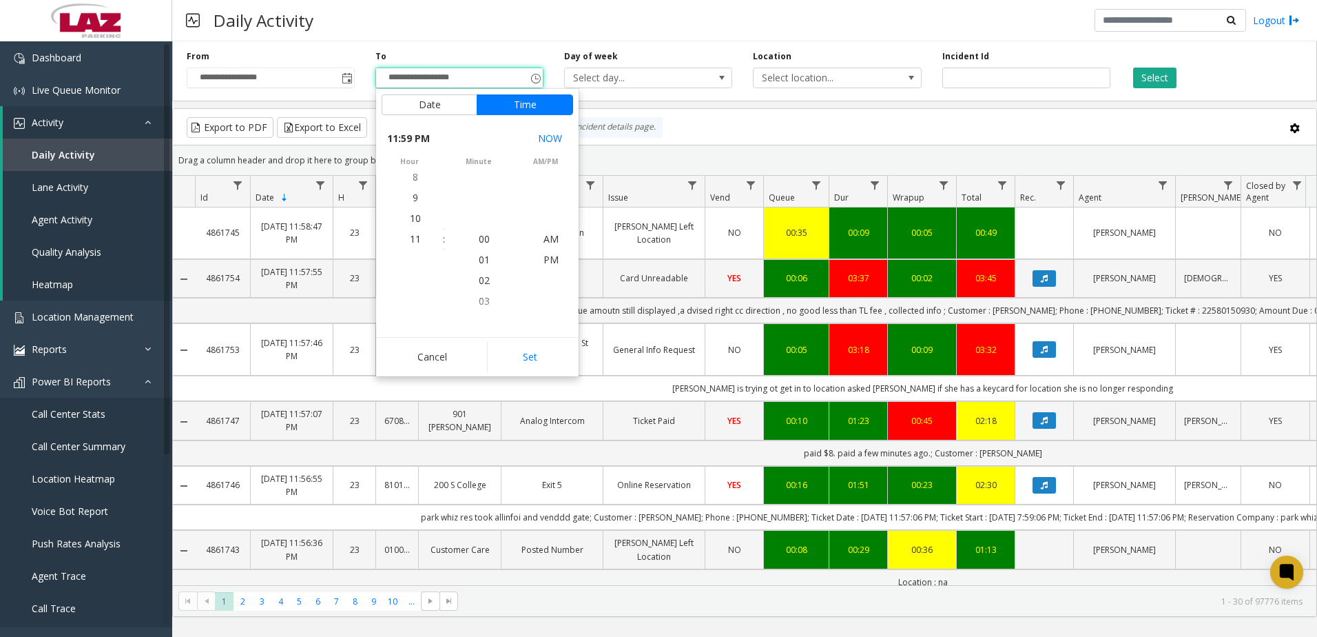
scroll to position [21, 0]
click at [554, 359] on button "Set" at bounding box center [530, 357] width 87 height 30
type input "**********"
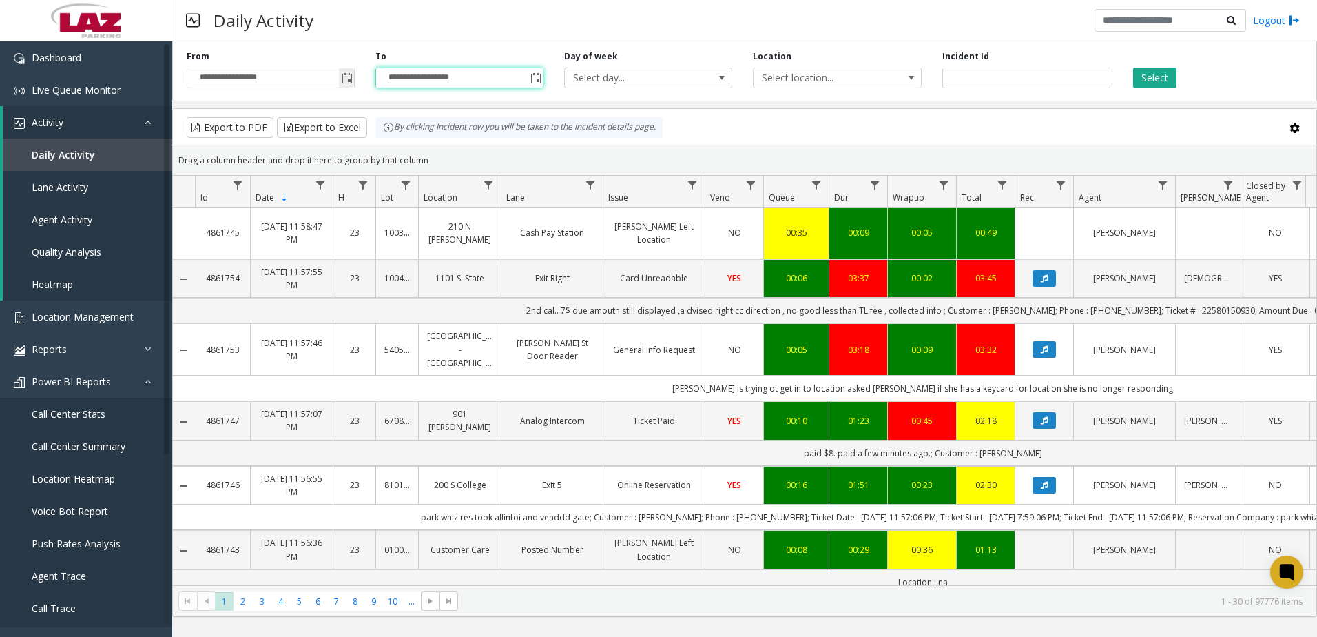
click at [343, 78] on span "Toggle popup" at bounding box center [347, 78] width 11 height 11
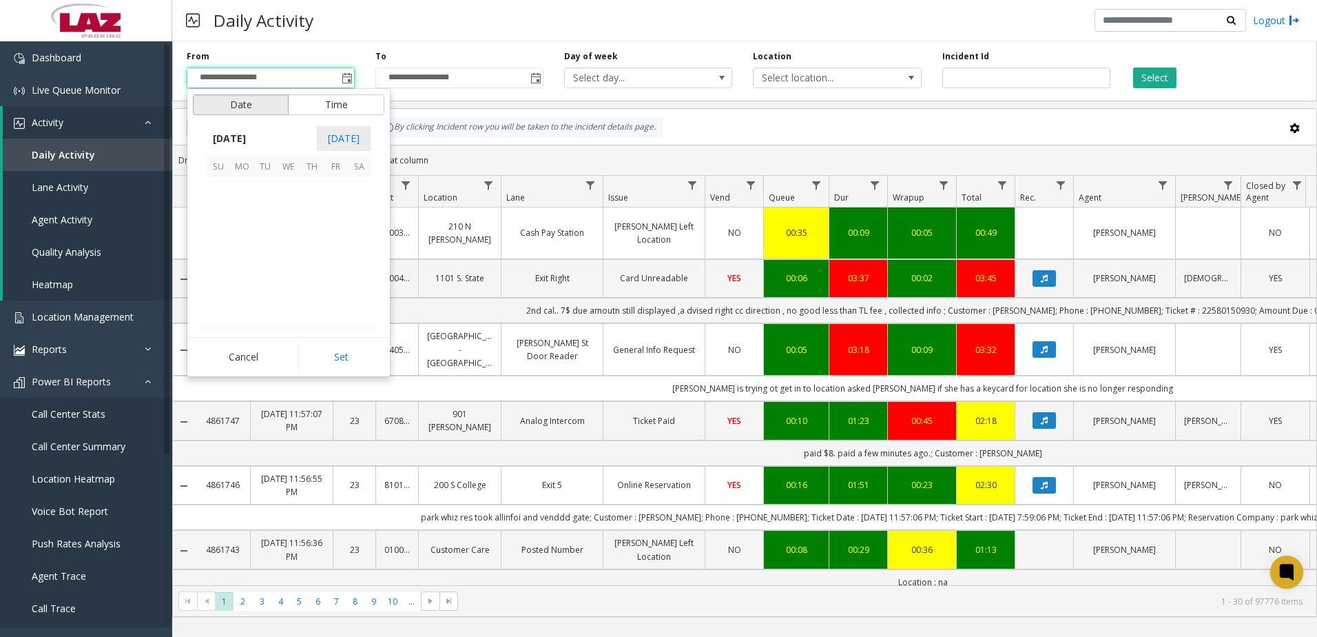
scroll to position [247236, 0]
click at [241, 139] on span "[DATE]" at bounding box center [229, 138] width 45 height 21
click at [229, 139] on span "2025" at bounding box center [224, 138] width 34 height 21
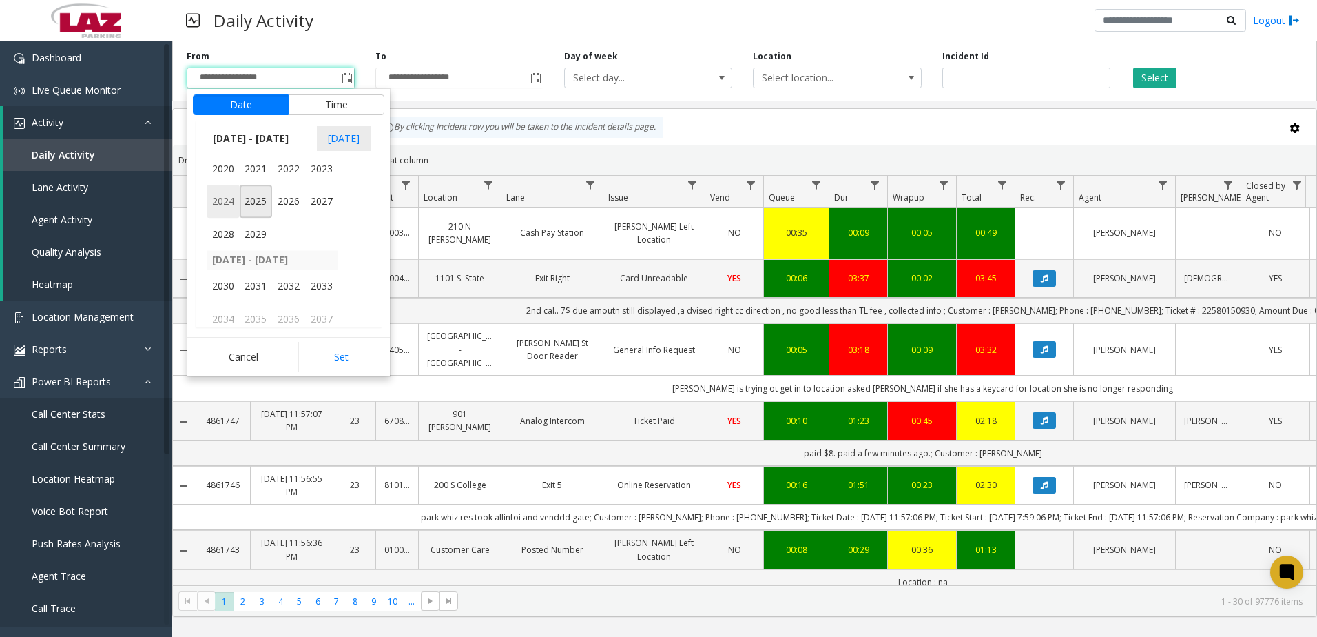
click at [227, 207] on span "2024" at bounding box center [223, 201] width 33 height 33
click at [264, 204] on span "Jun" at bounding box center [256, 201] width 33 height 33
click at [362, 189] on span "1" at bounding box center [358, 188] width 23 height 23
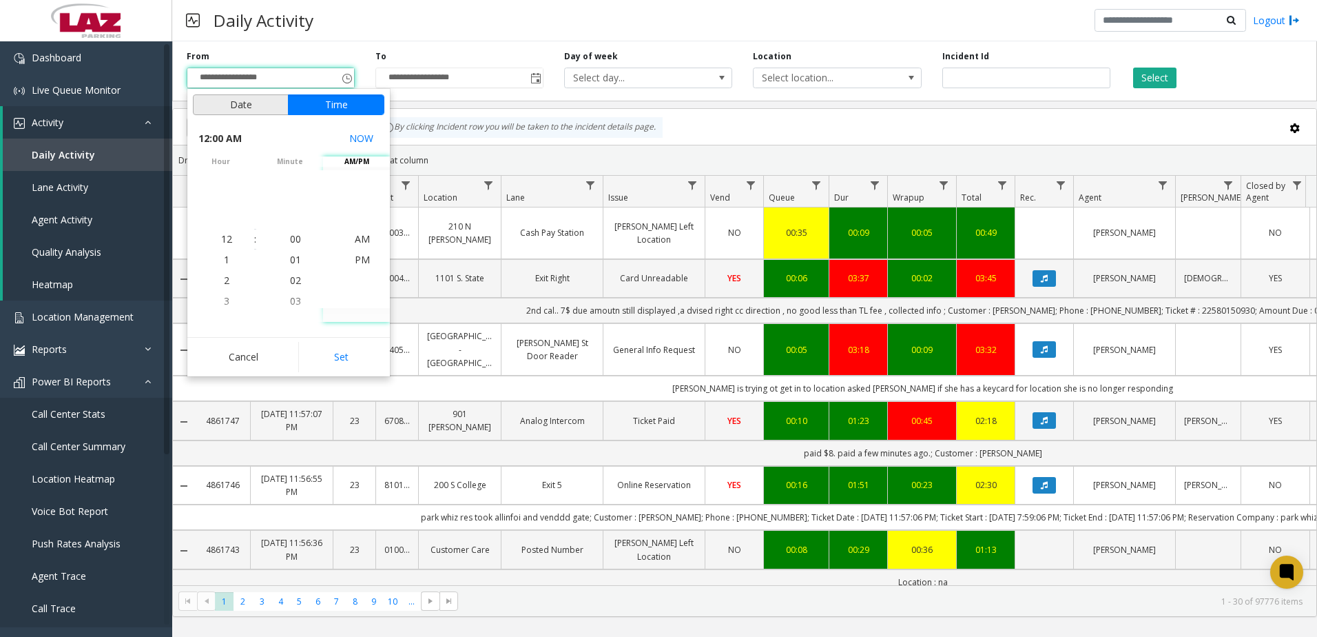
click at [246, 97] on button "Date" at bounding box center [241, 104] width 96 height 21
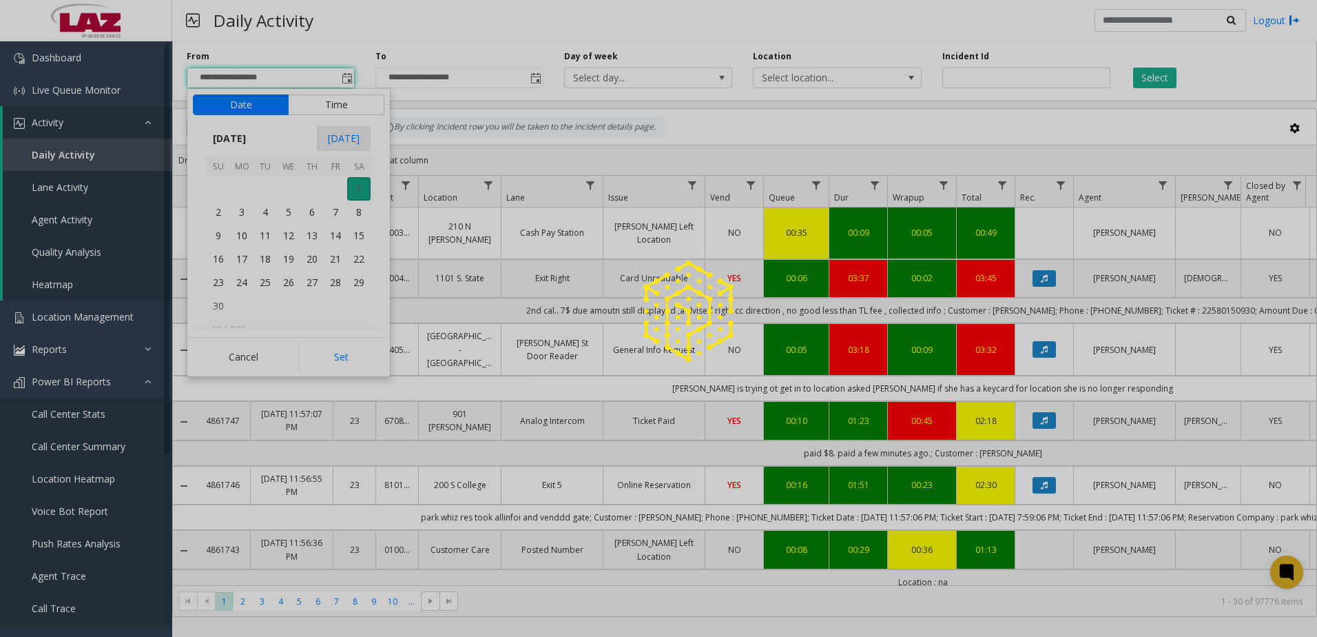
click at [354, 189] on span "1" at bounding box center [358, 188] width 23 height 23
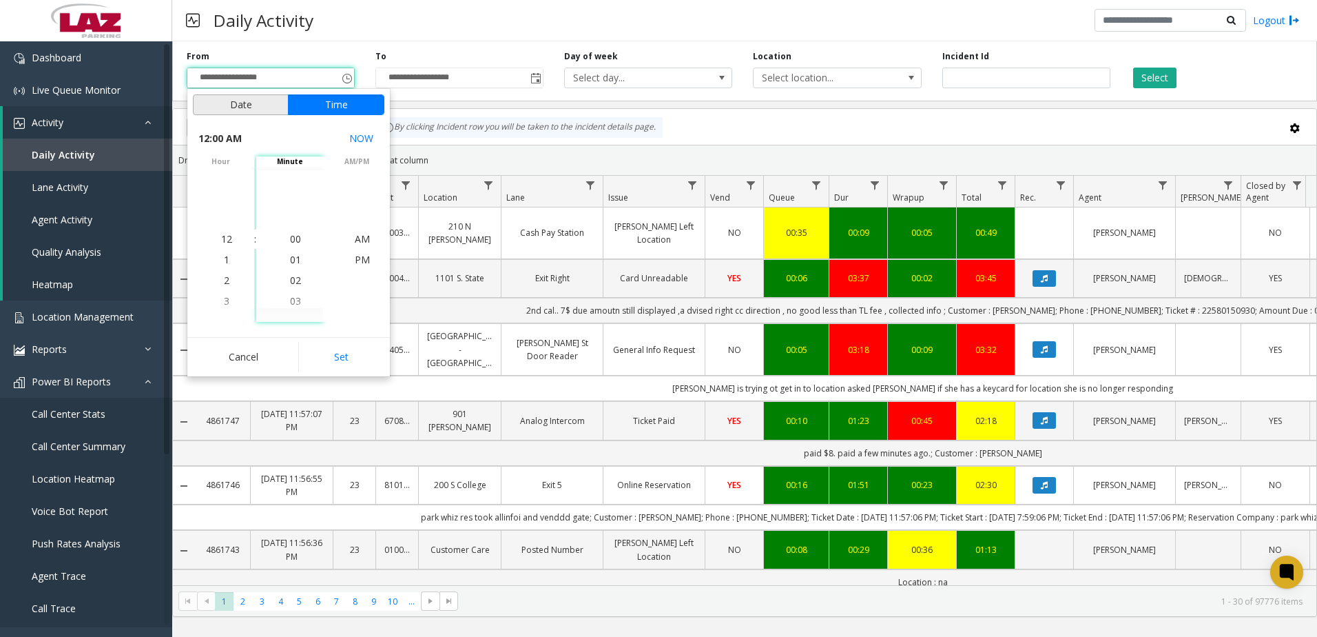
click at [247, 106] on button "Date" at bounding box center [241, 104] width 96 height 21
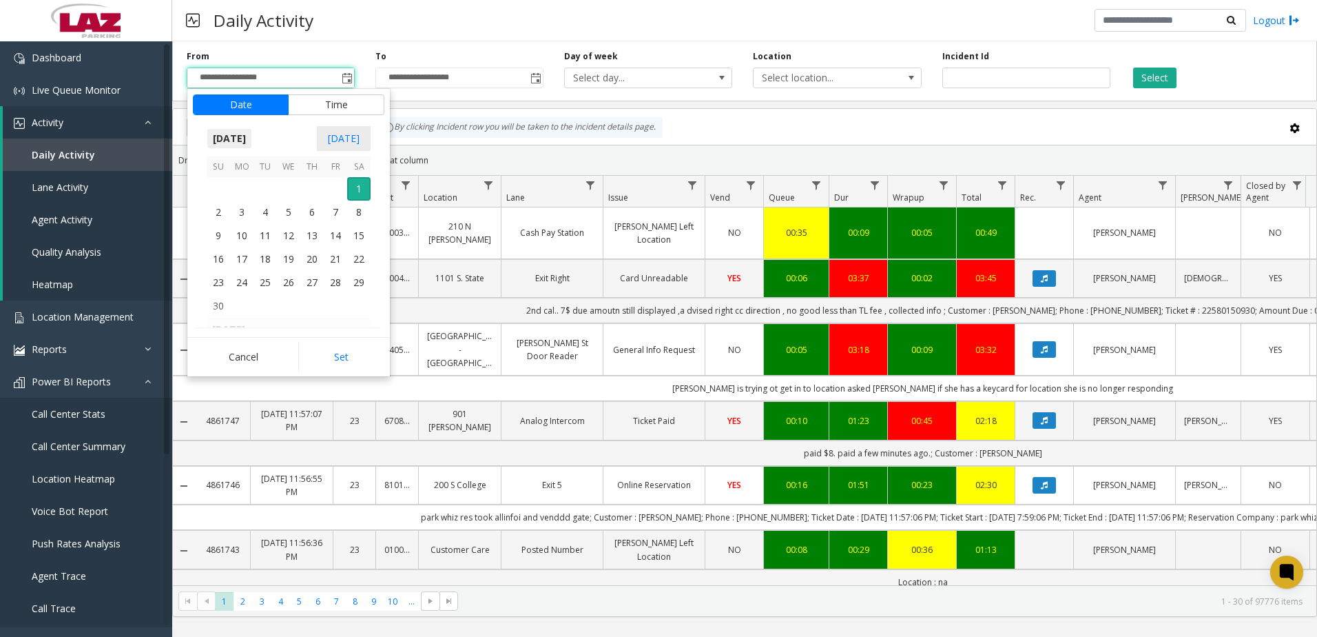
click at [224, 139] on span "[DATE]" at bounding box center [229, 138] width 45 height 21
click at [249, 200] on span "Jun" at bounding box center [256, 201] width 33 height 33
drag, startPoint x: 364, startPoint y: 178, endPoint x: 354, endPoint y: 187, distance: 13.6
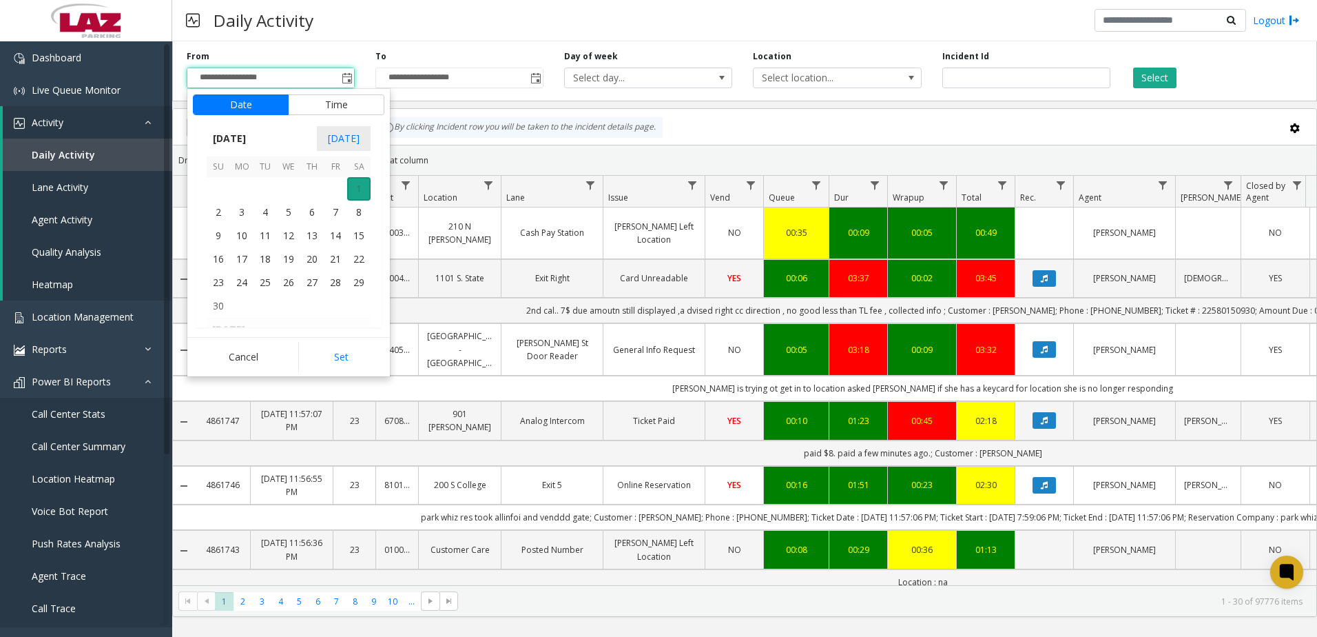
click at [357, 185] on span "1" at bounding box center [358, 188] width 23 height 23
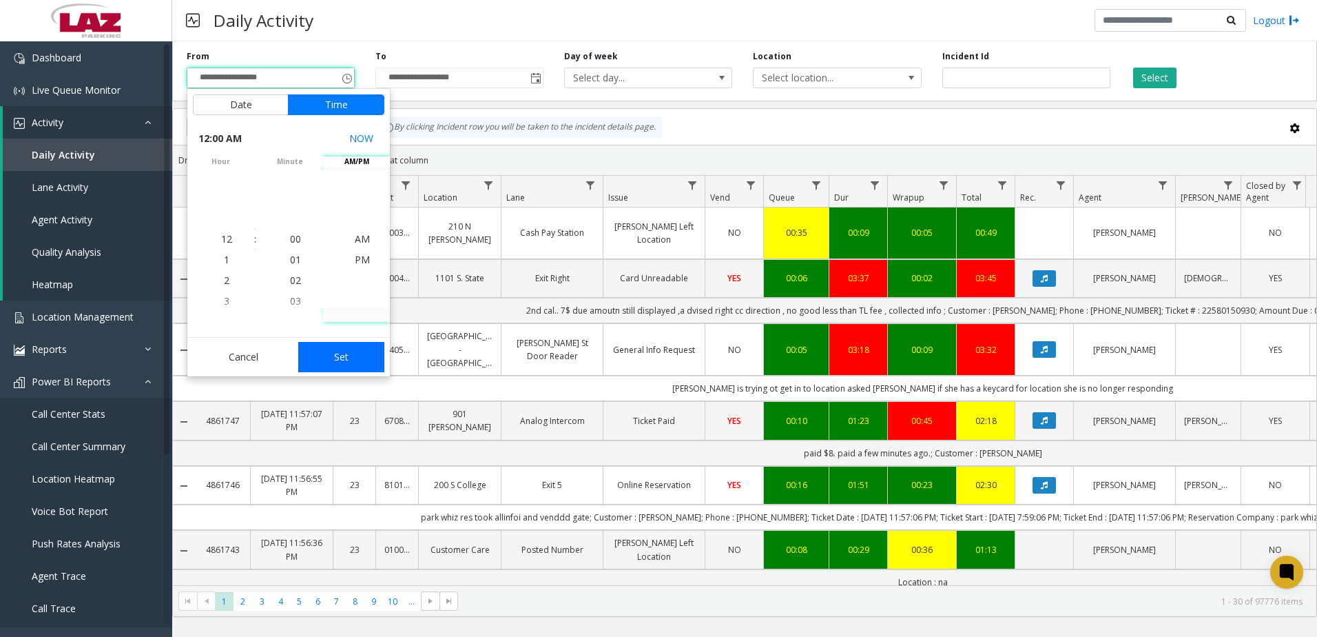
click at [334, 342] on button "Set" at bounding box center [341, 357] width 87 height 30
type input "**********"
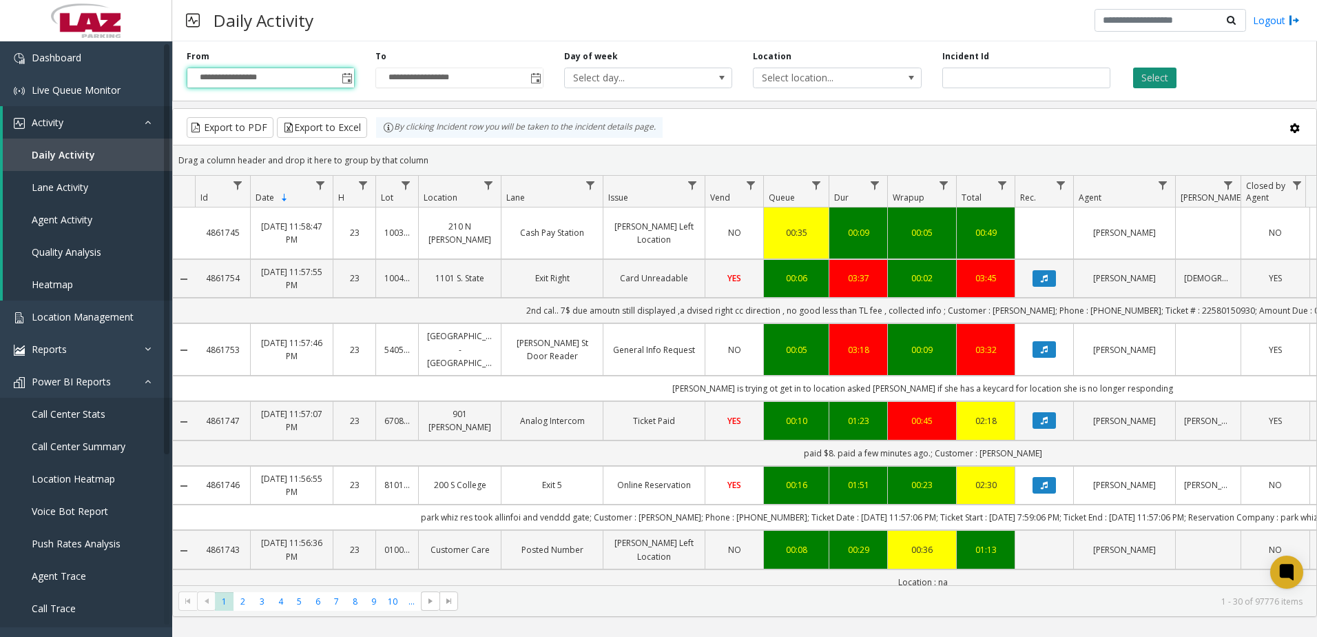
click at [1165, 81] on button "Select" at bounding box center [1154, 78] width 43 height 21
